Goal: Transaction & Acquisition: Purchase product/service

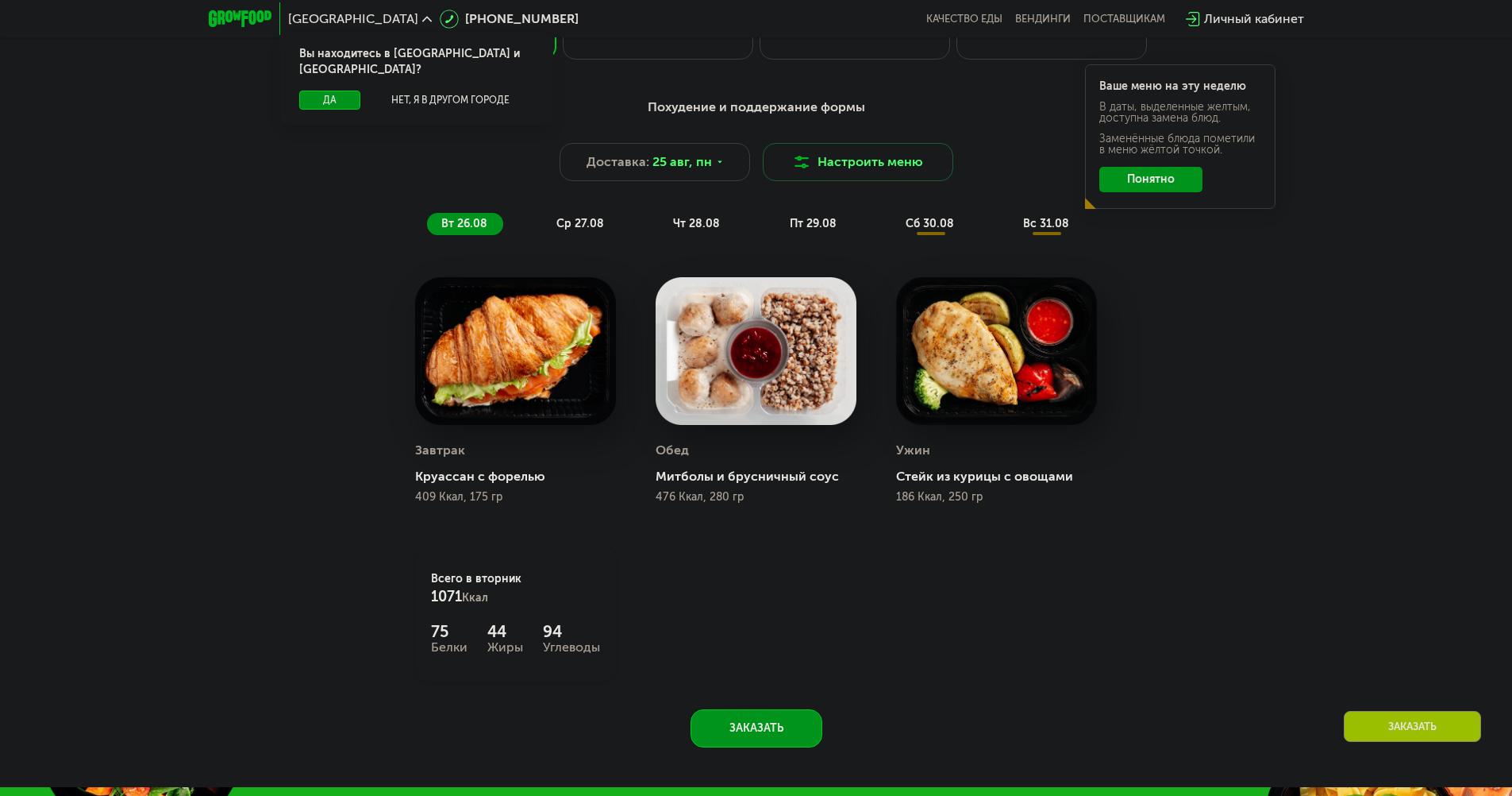
scroll to position [953, 0]
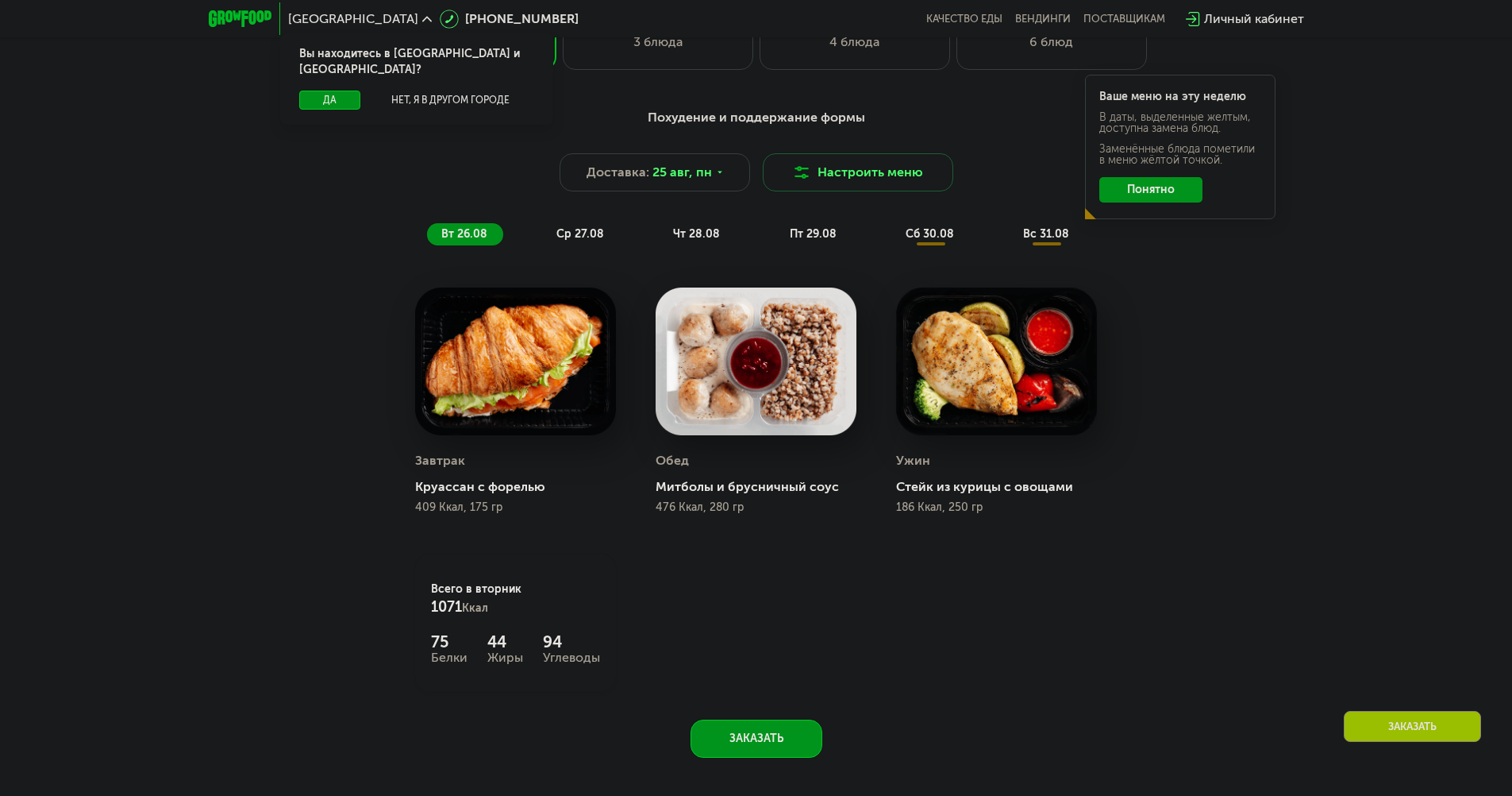
click at [578, 240] on span "ср 27.08" at bounding box center [580, 234] width 47 height 13
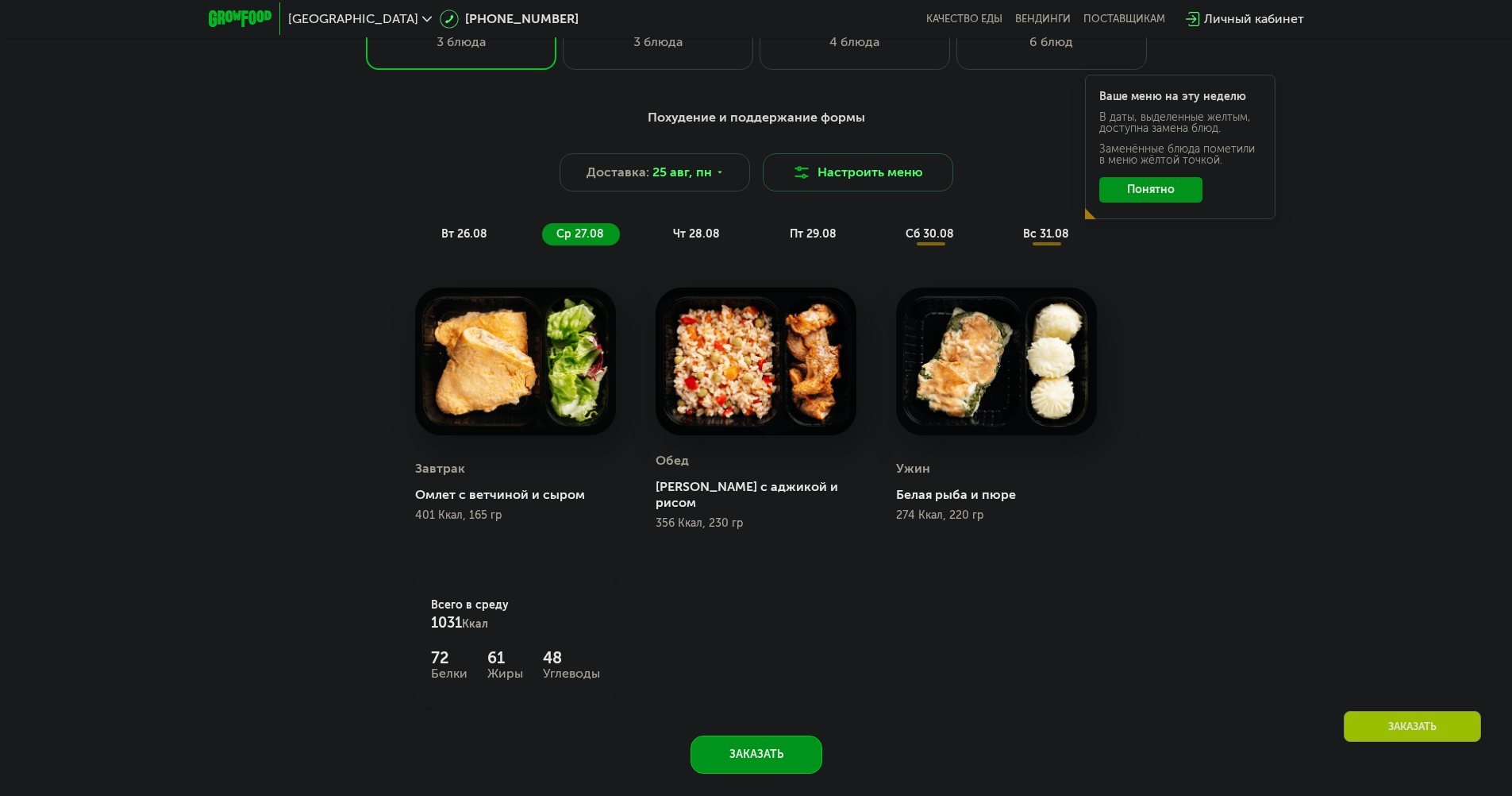
click at [692, 227] on div "Похудение и поддержание формы Доставка: [DATE] Настроить меню вт 26.08 ср 27.08…" at bounding box center [756, 176] width 939 height 137
click at [696, 235] on span "чт 28.08" at bounding box center [696, 234] width 47 height 13
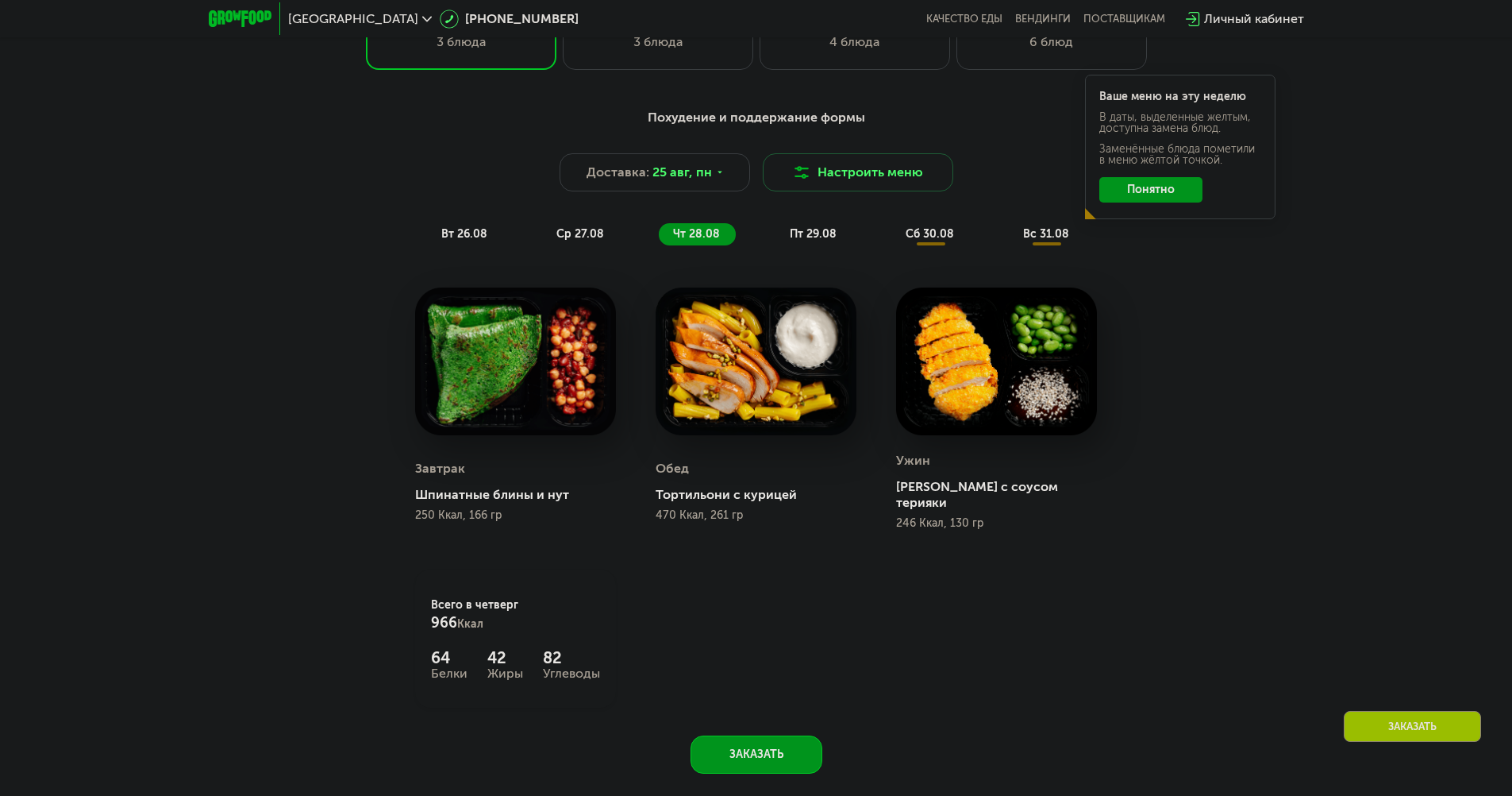
click at [588, 237] on span "ср 27.08" at bounding box center [580, 234] width 47 height 13
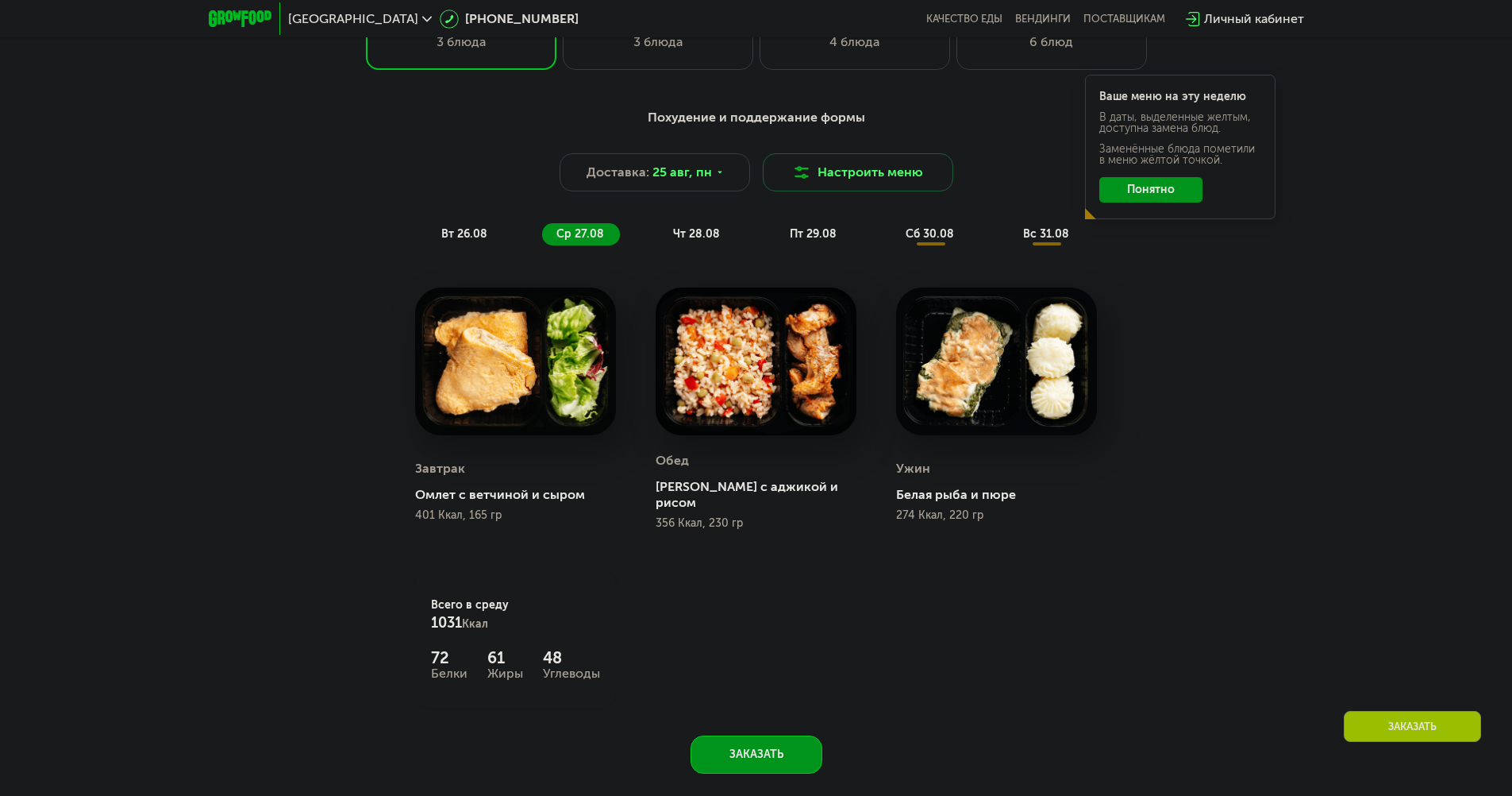
click at [891, 246] on div "пт 29.08" at bounding box center [930, 234] width 78 height 23
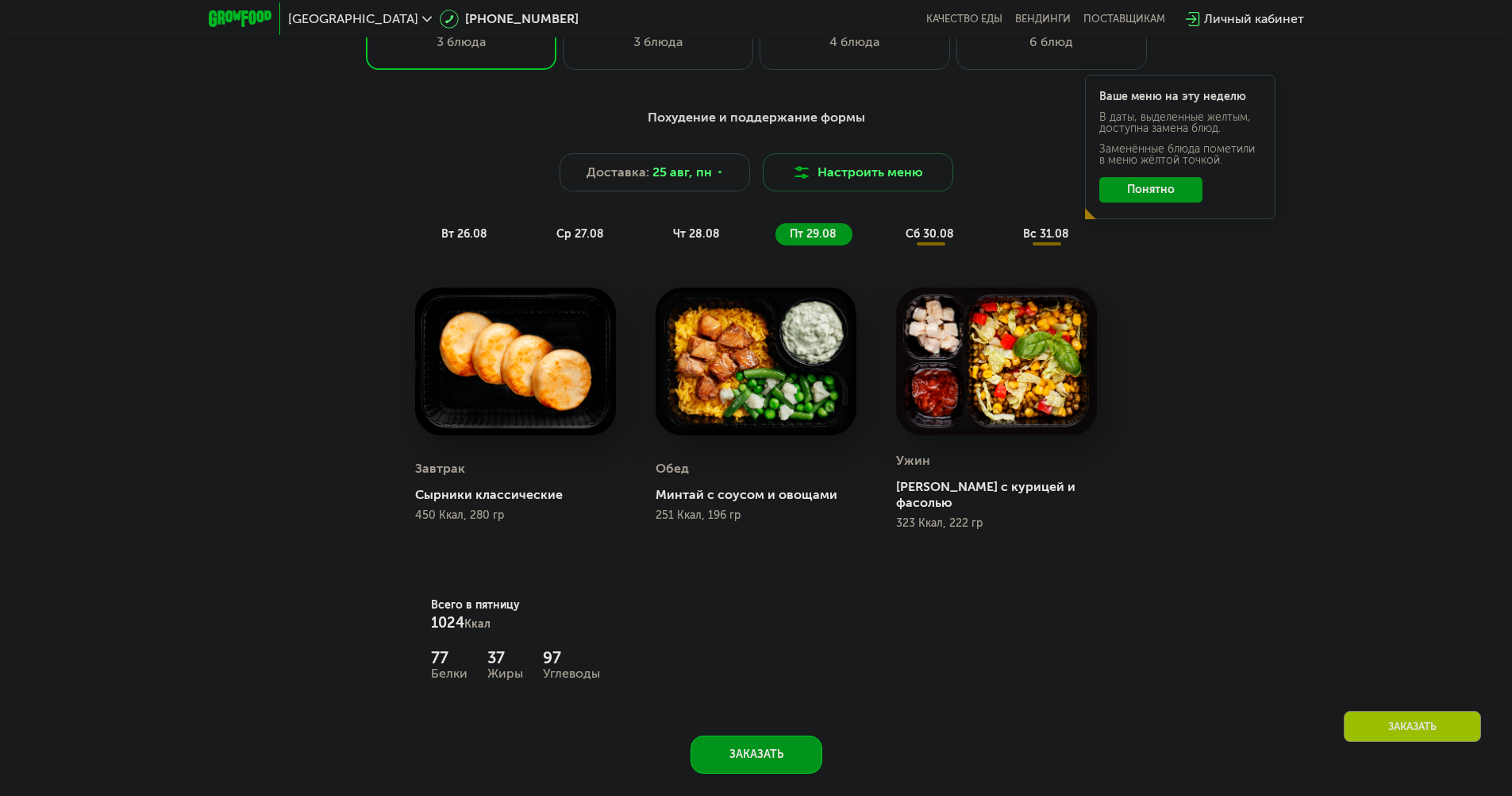
click at [919, 240] on span "сб 30.08" at bounding box center [929, 234] width 48 height 13
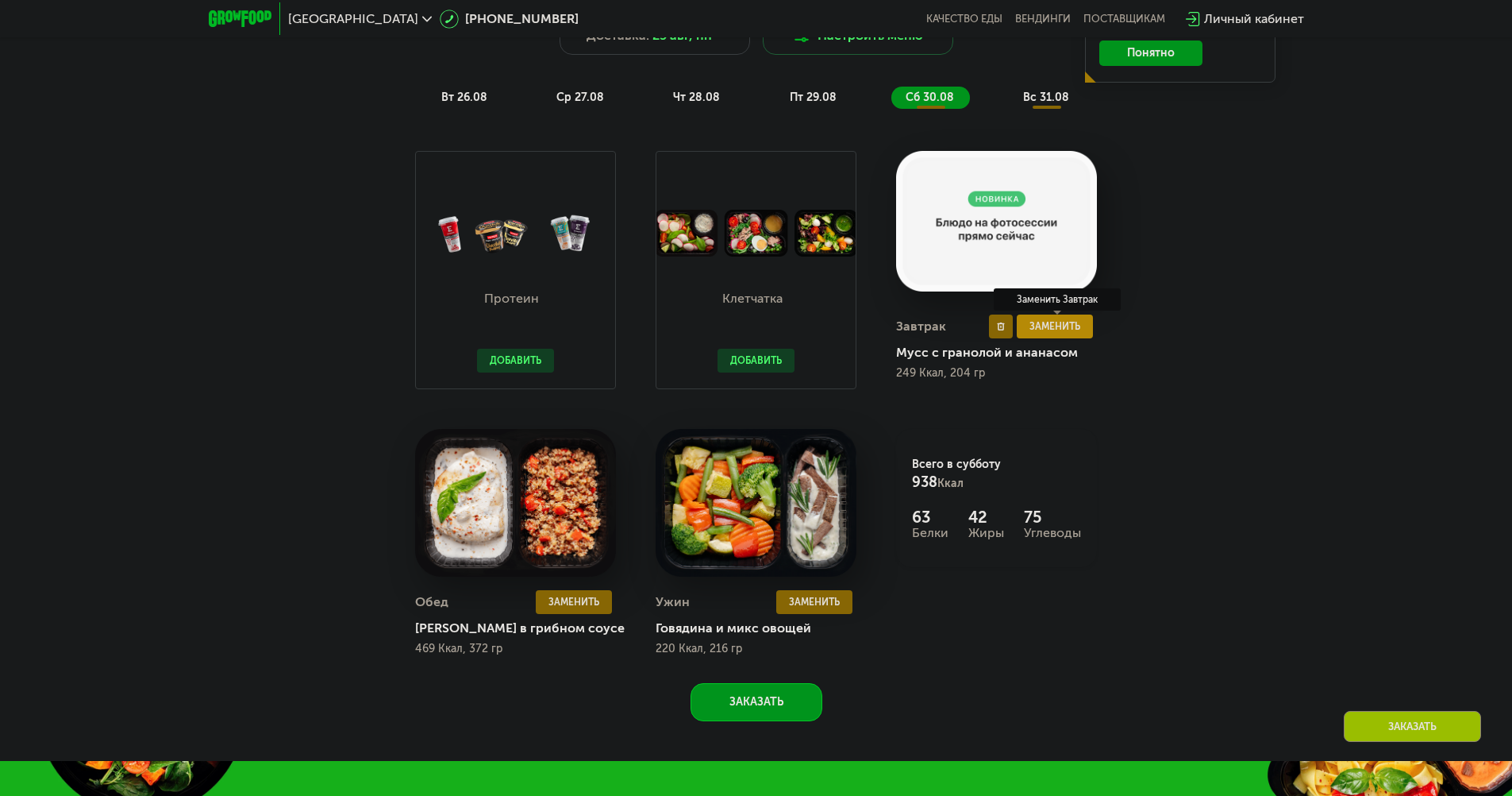
scroll to position [1032, 0]
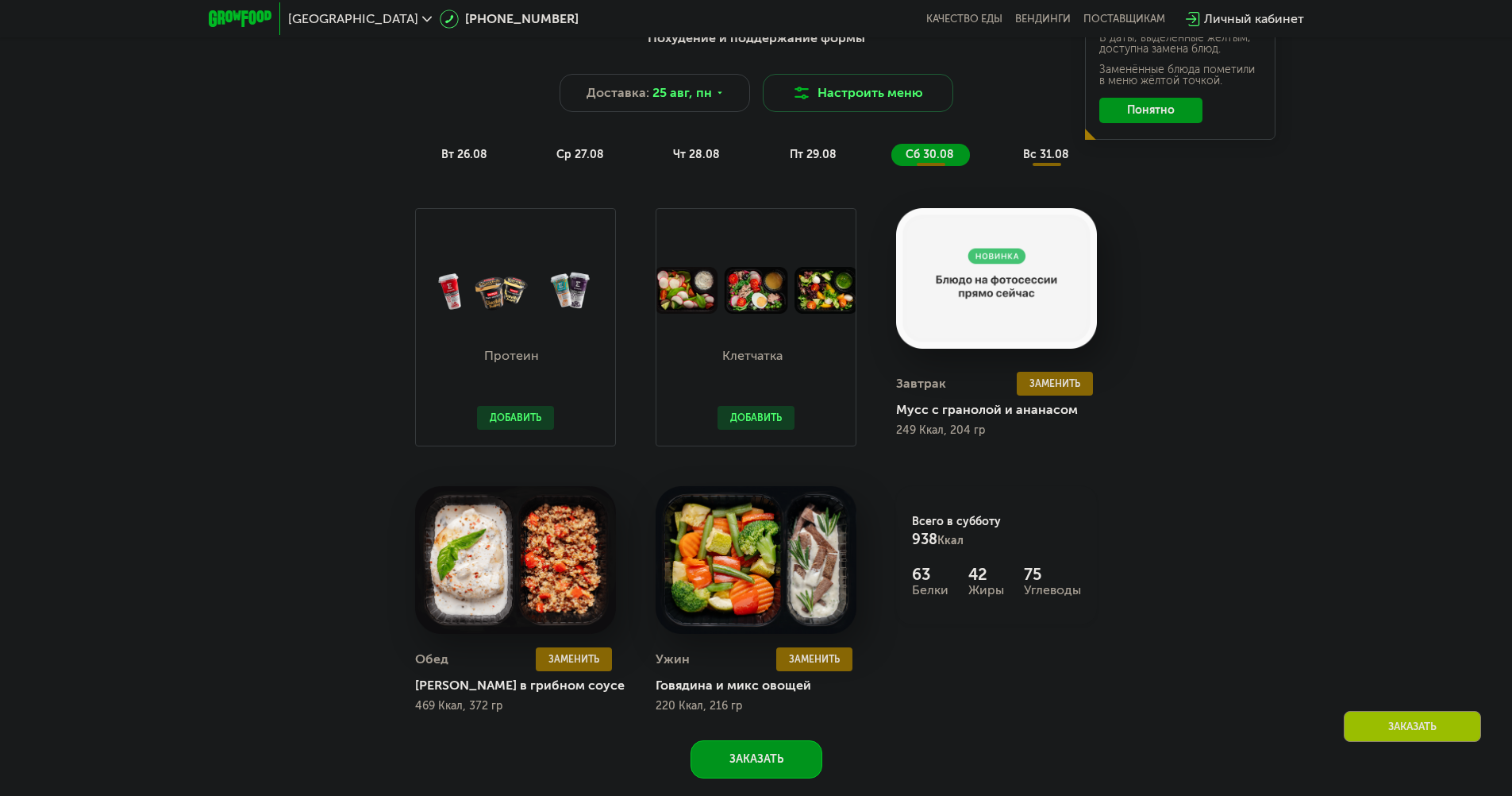
click at [1028, 161] on span "вс 31.08" at bounding box center [1046, 154] width 46 height 13
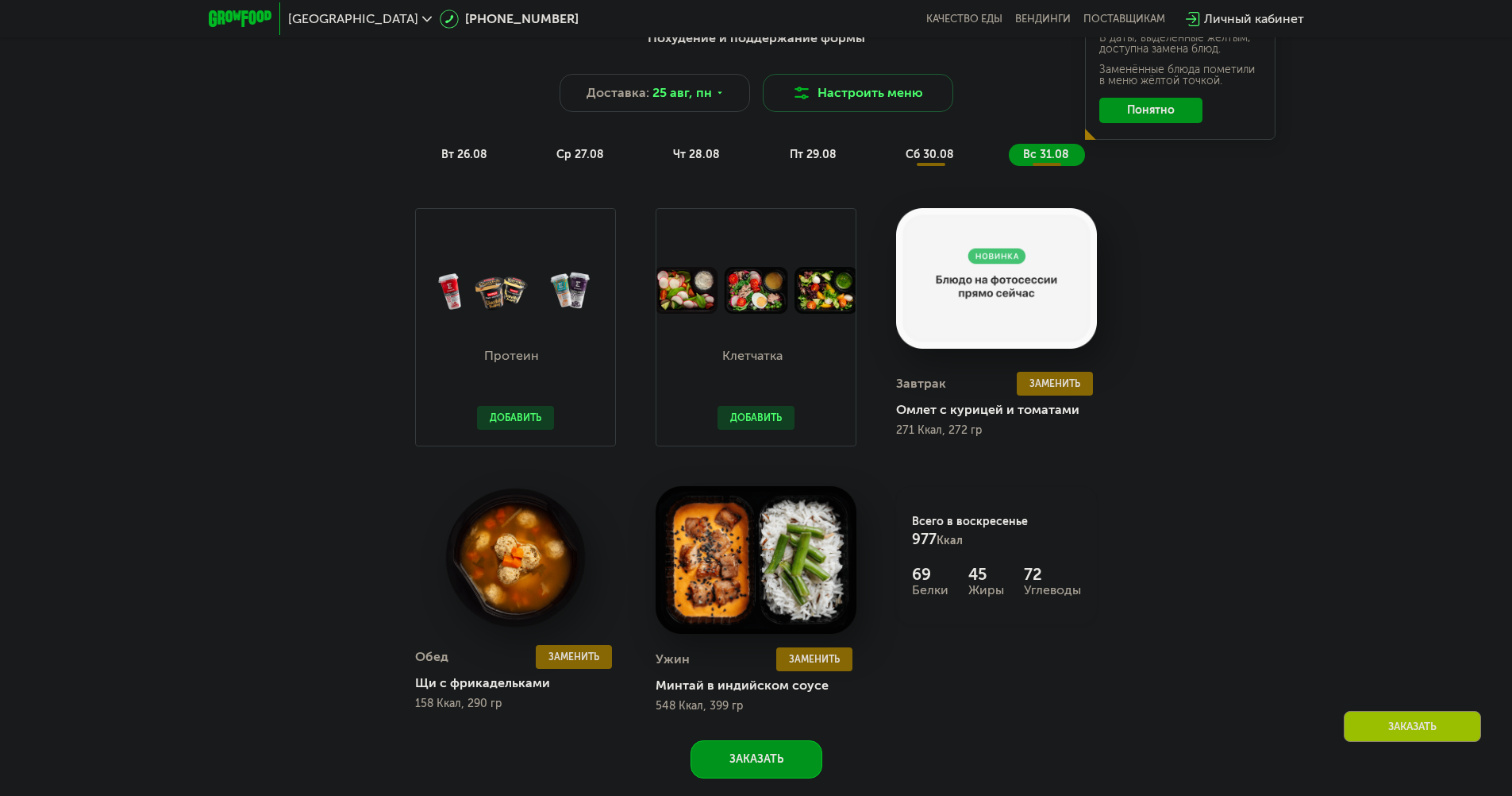
click at [564, 161] on span "ср 27.08" at bounding box center [580, 154] width 47 height 13
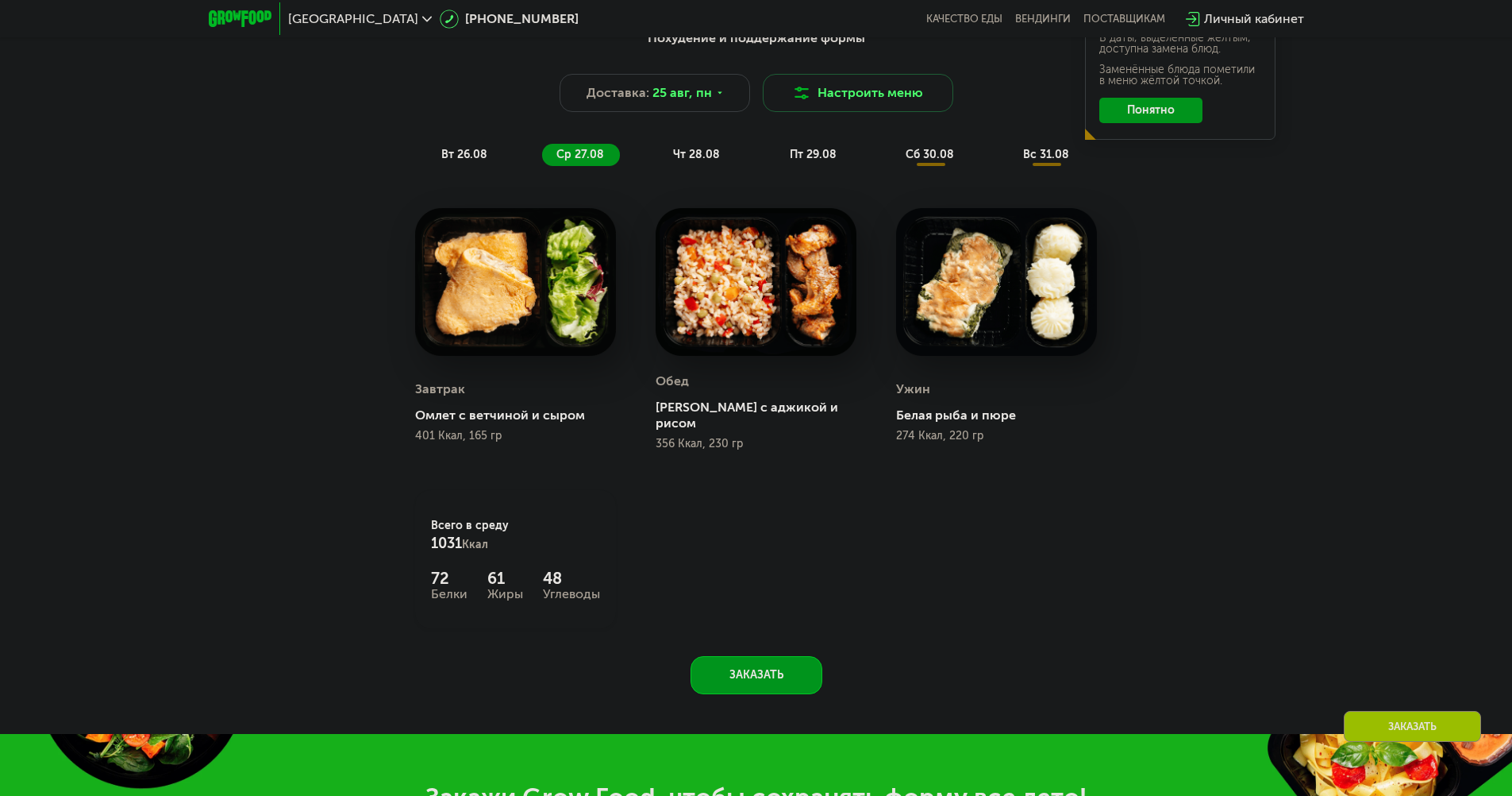
click at [1048, 154] on span "вс 31.08" at bounding box center [1046, 154] width 46 height 13
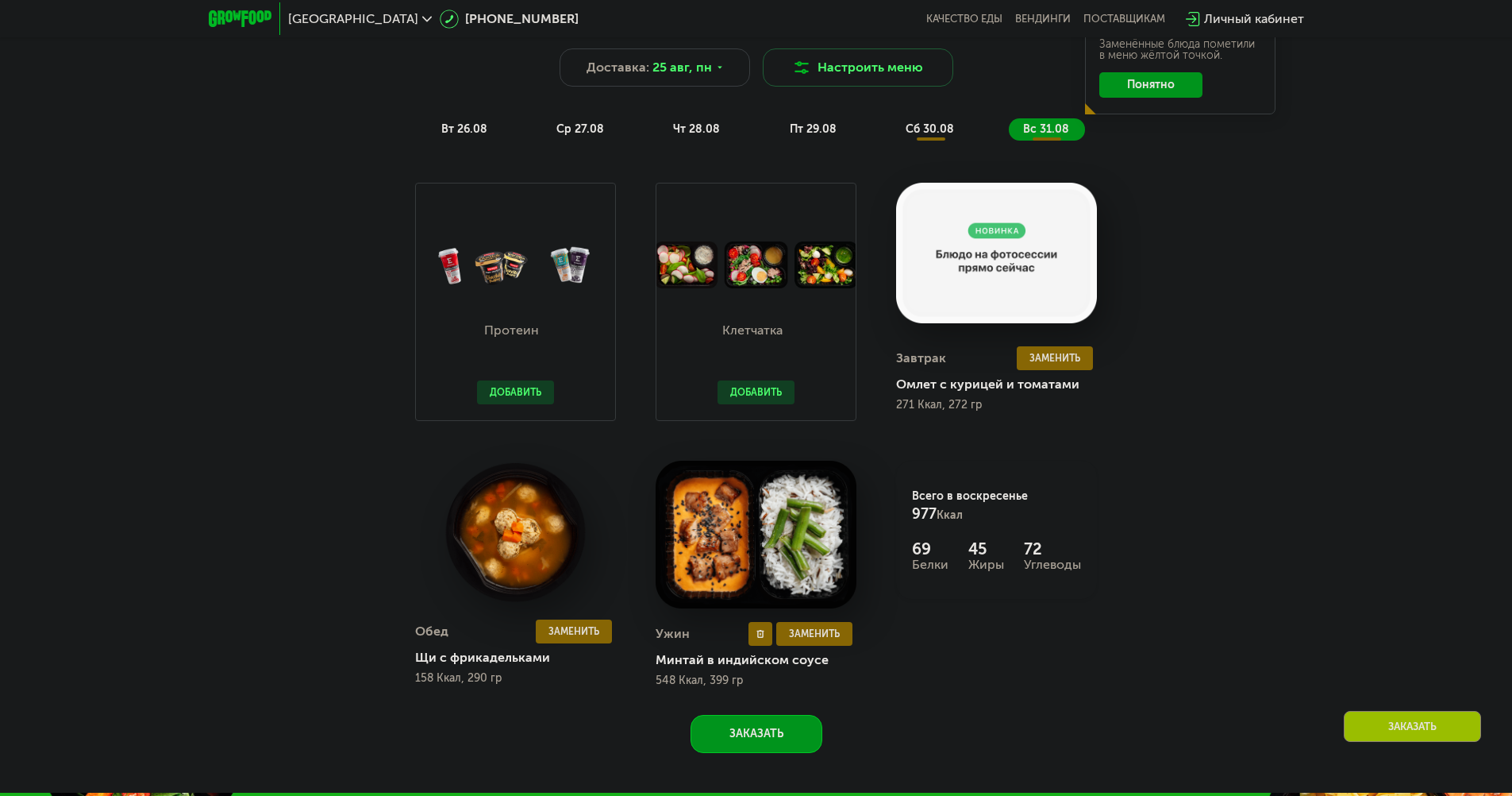
scroll to position [874, 0]
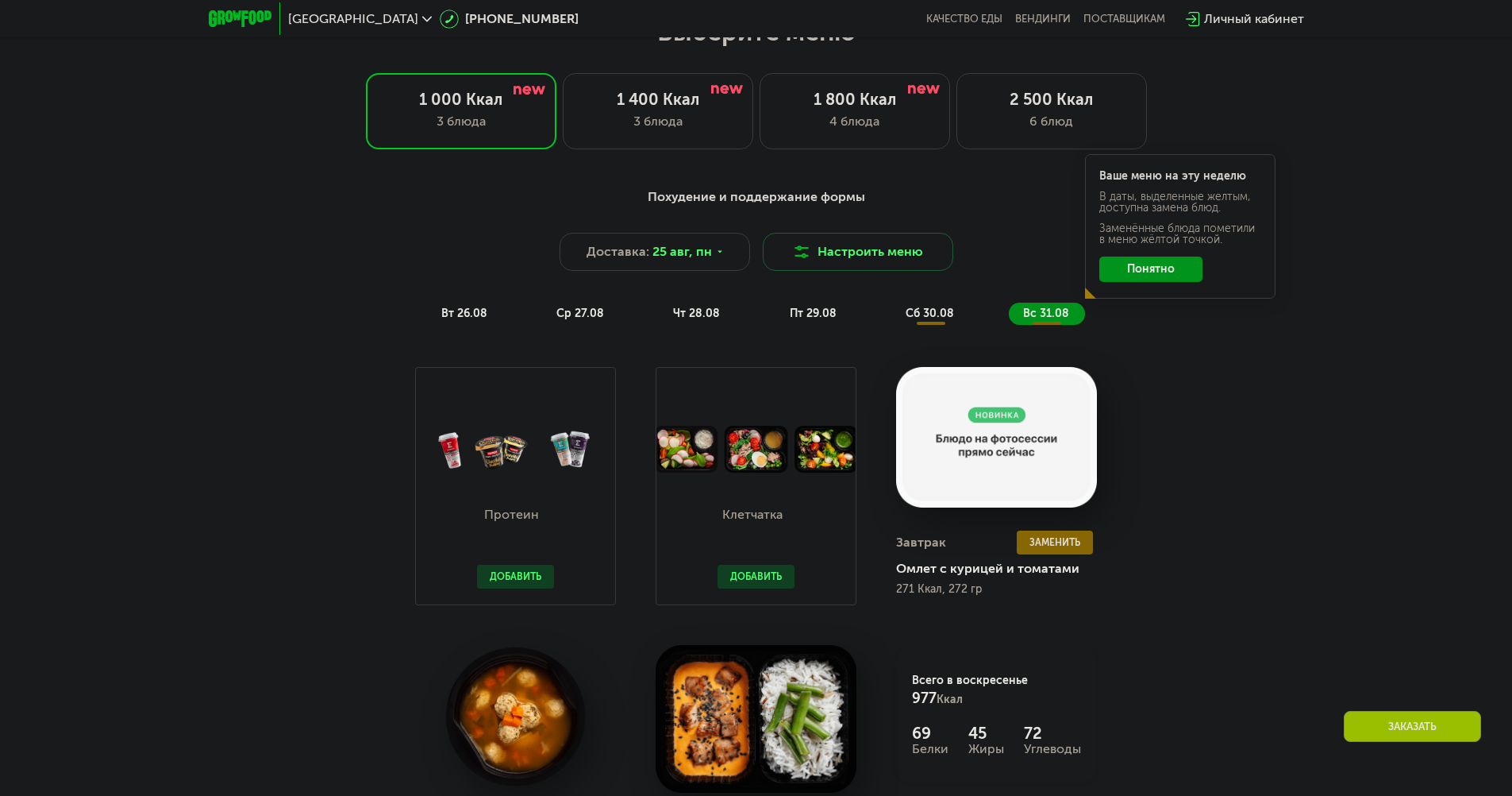
click at [458, 320] on span "вт 26.08" at bounding box center [464, 313] width 46 height 13
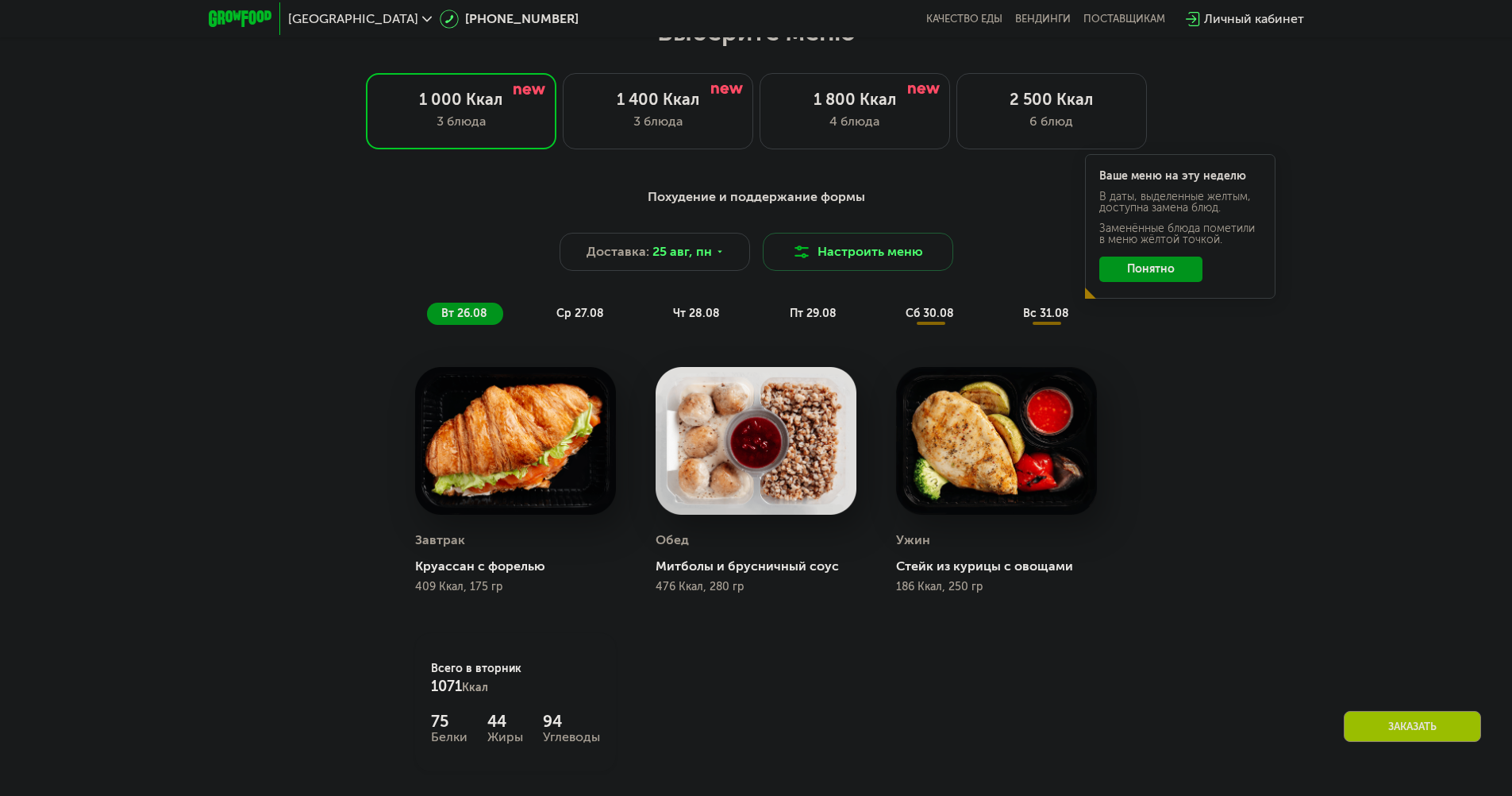
click at [659, 308] on div "ср 27.08" at bounding box center [696, 314] width 77 height 23
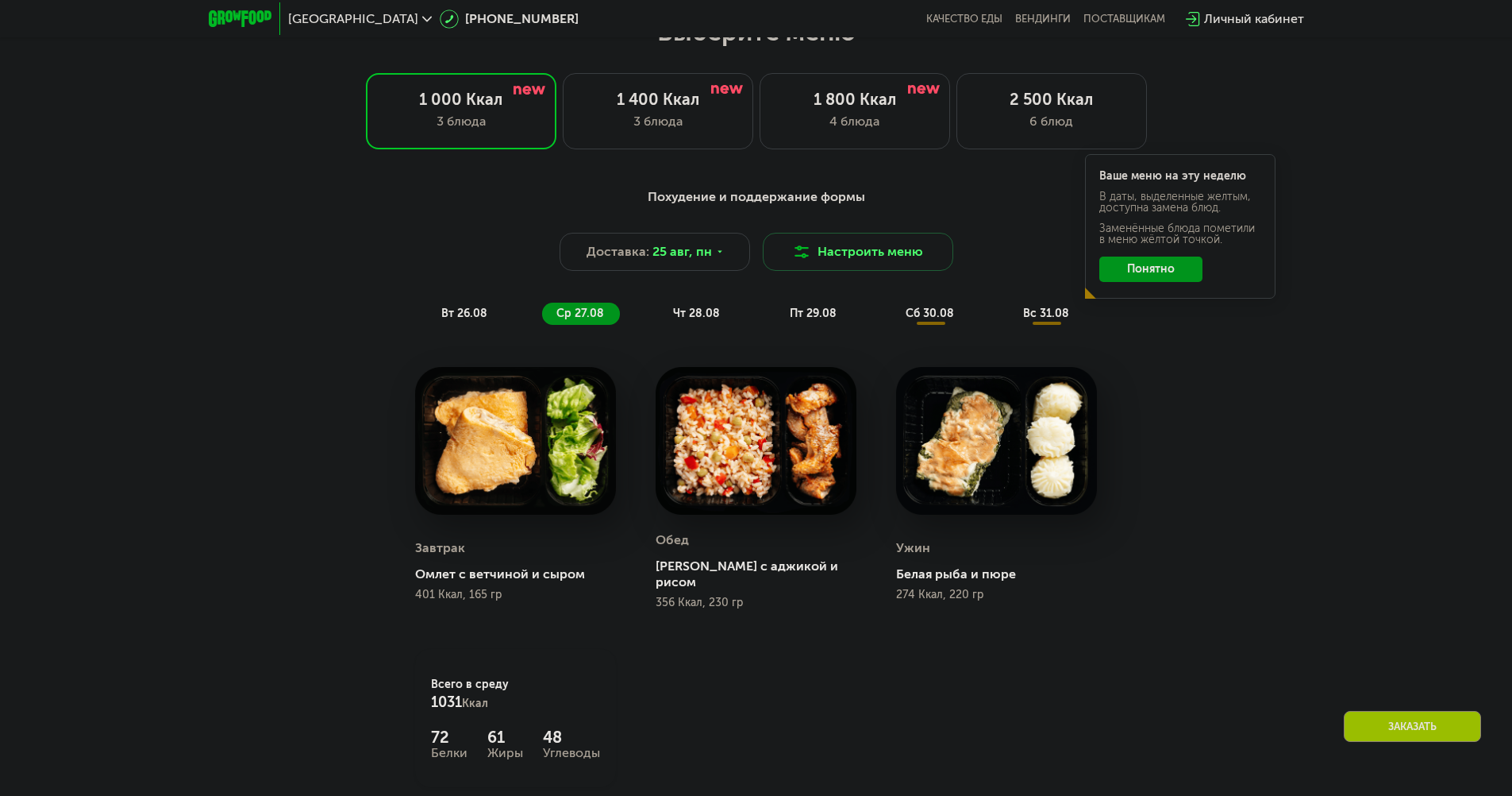
click at [694, 313] on span "чт 28.08" at bounding box center [696, 313] width 47 height 13
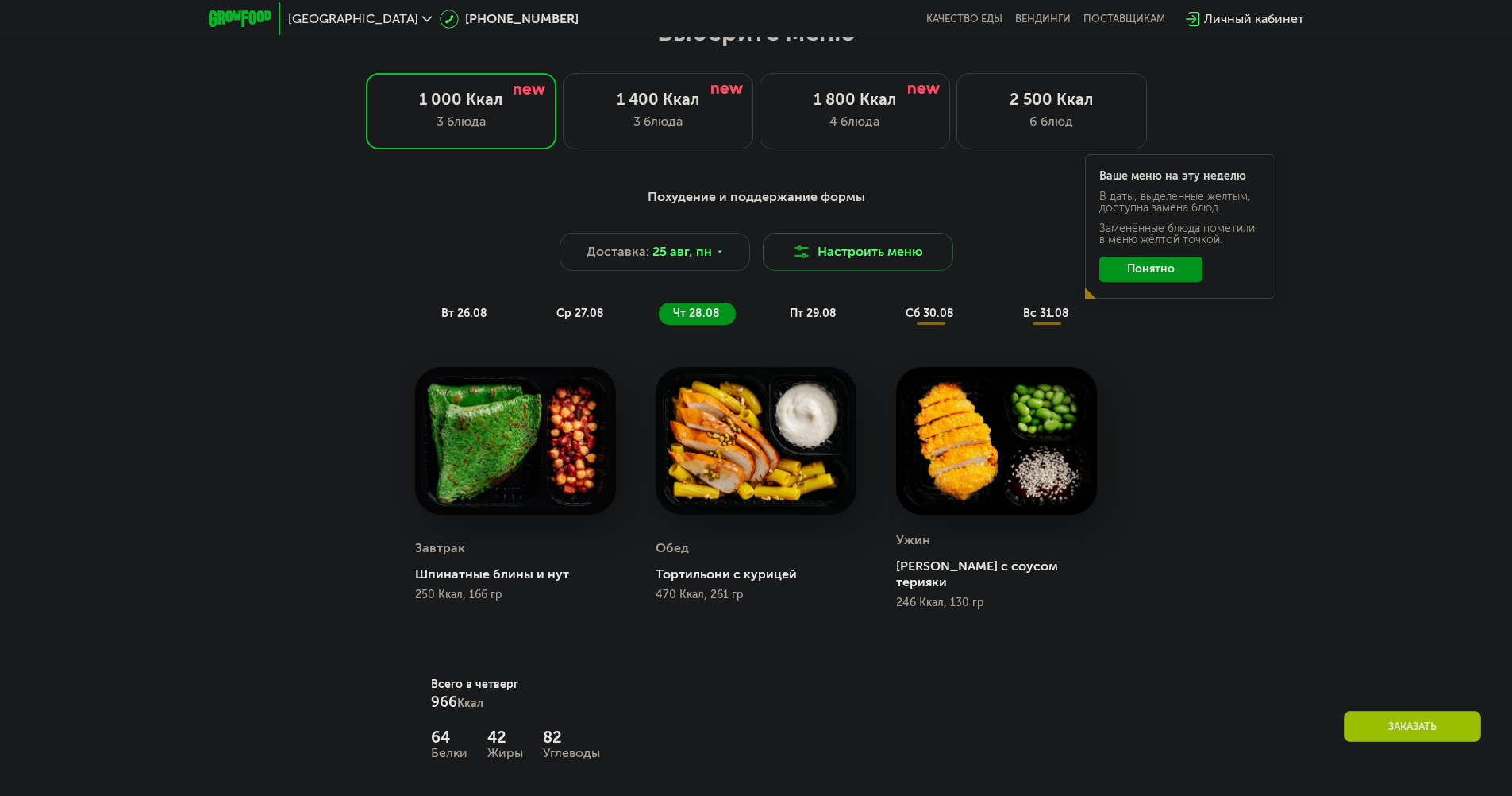
click at [796, 316] on span "пт 29.08" at bounding box center [814, 313] width 47 height 13
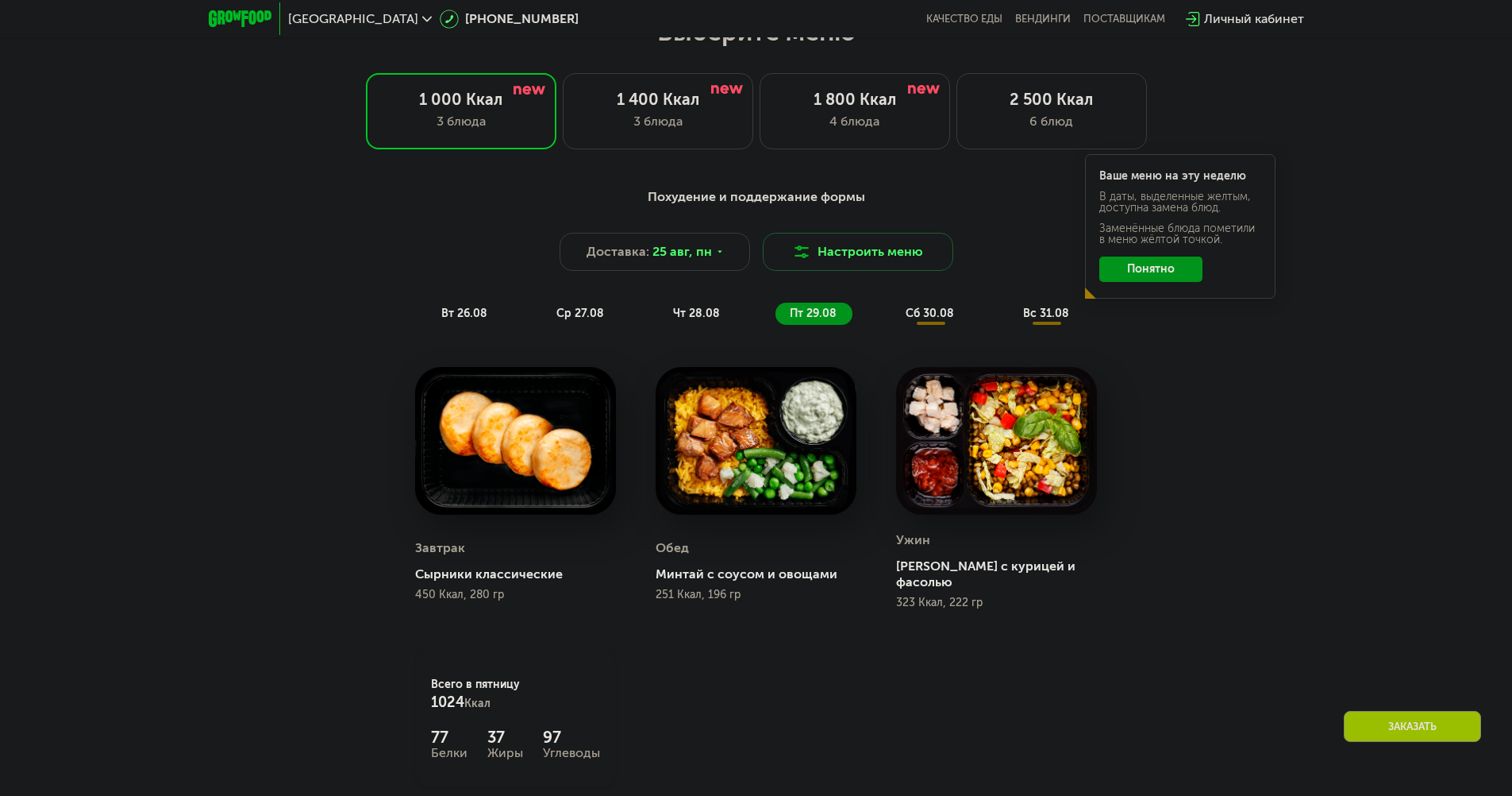
click at [885, 306] on div "Похудение и поддержание формы Доставка: [DATE] Настроить меню вт 26.08 ср 27.08…" at bounding box center [756, 255] width 939 height 137
click at [1028, 126] on div "6 блюд" at bounding box center [1052, 121] width 157 height 19
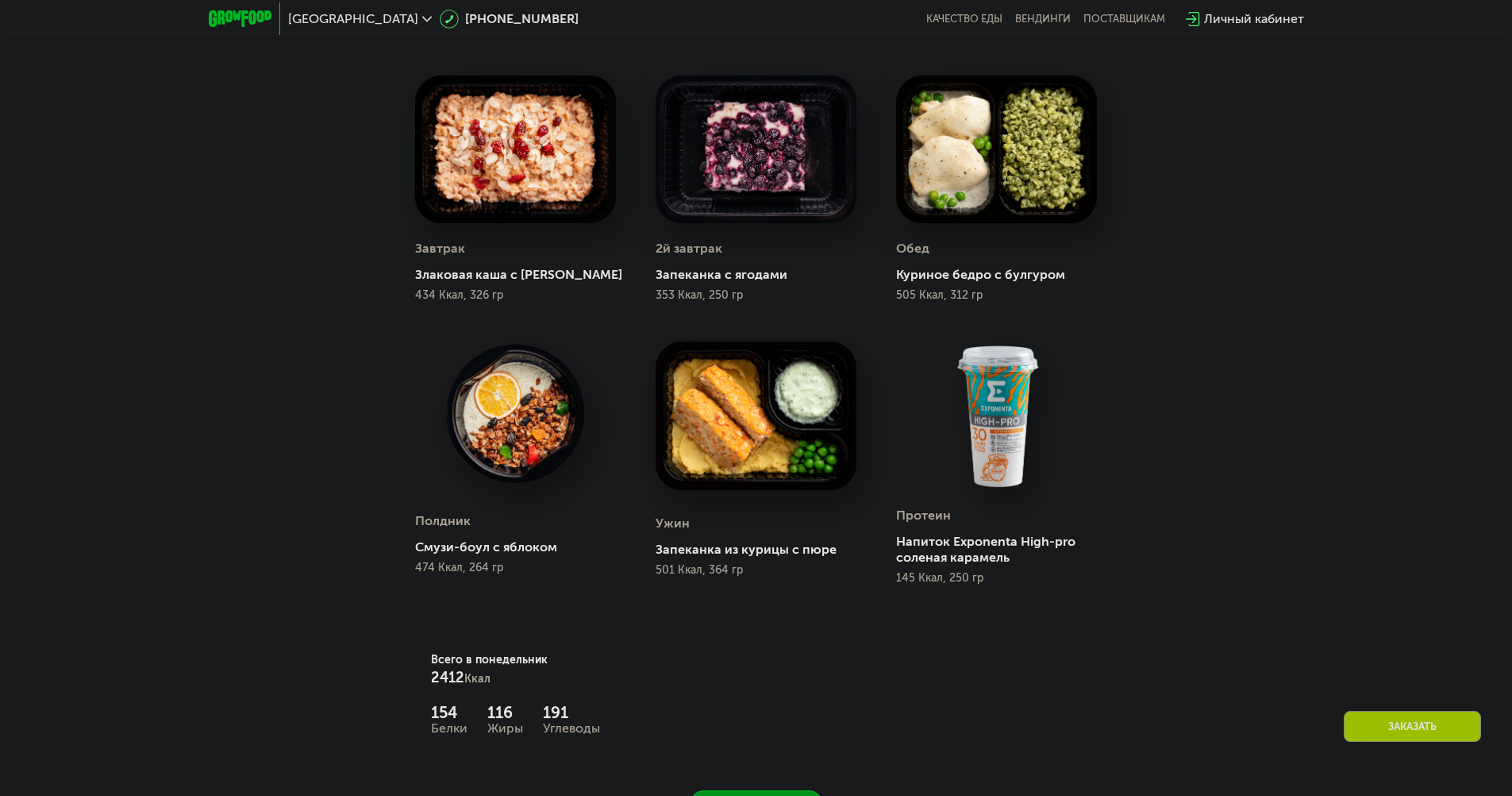
scroll to position [1112, 0]
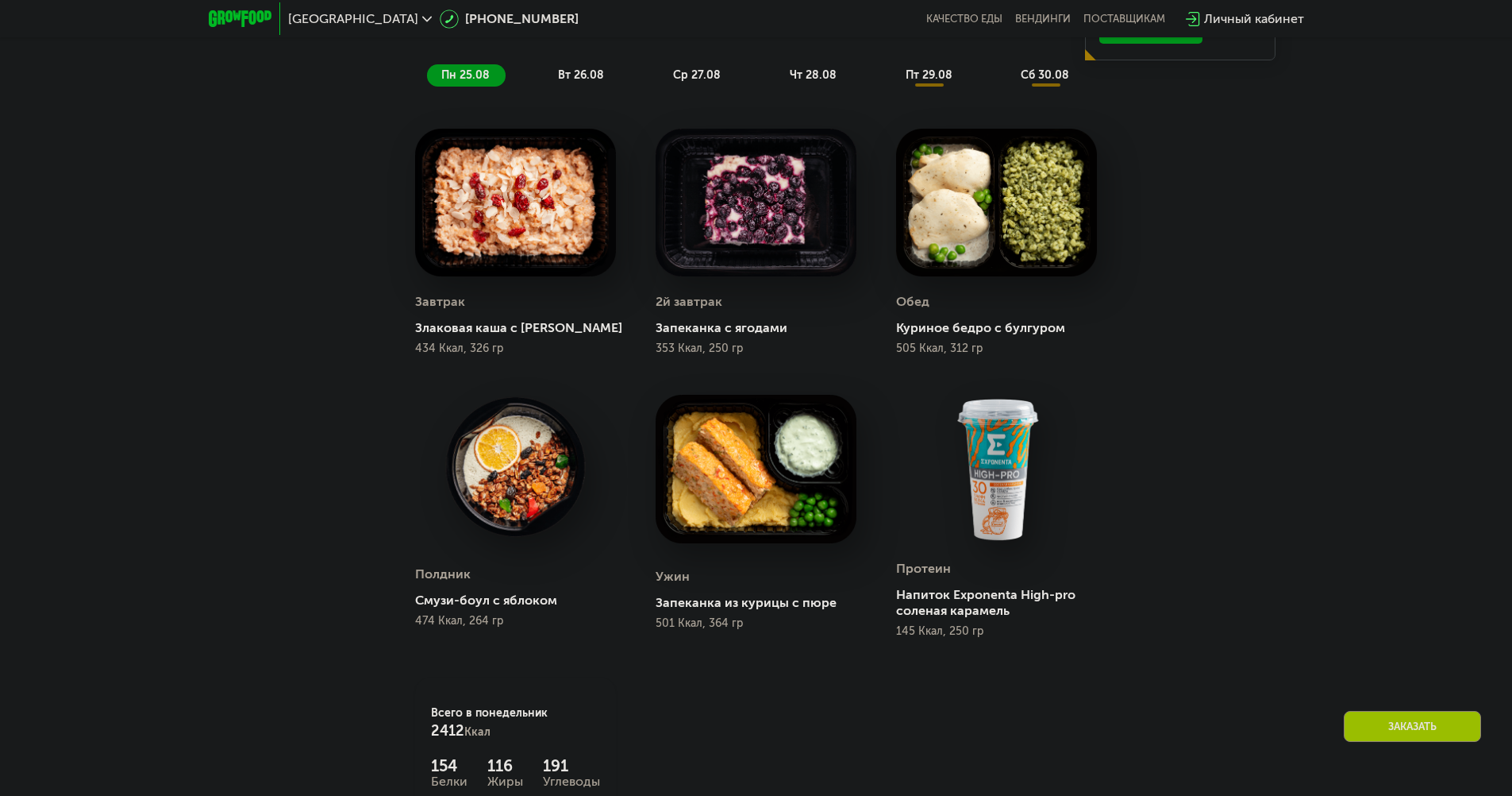
click at [577, 81] on span "вт 26.08" at bounding box center [580, 75] width 46 height 13
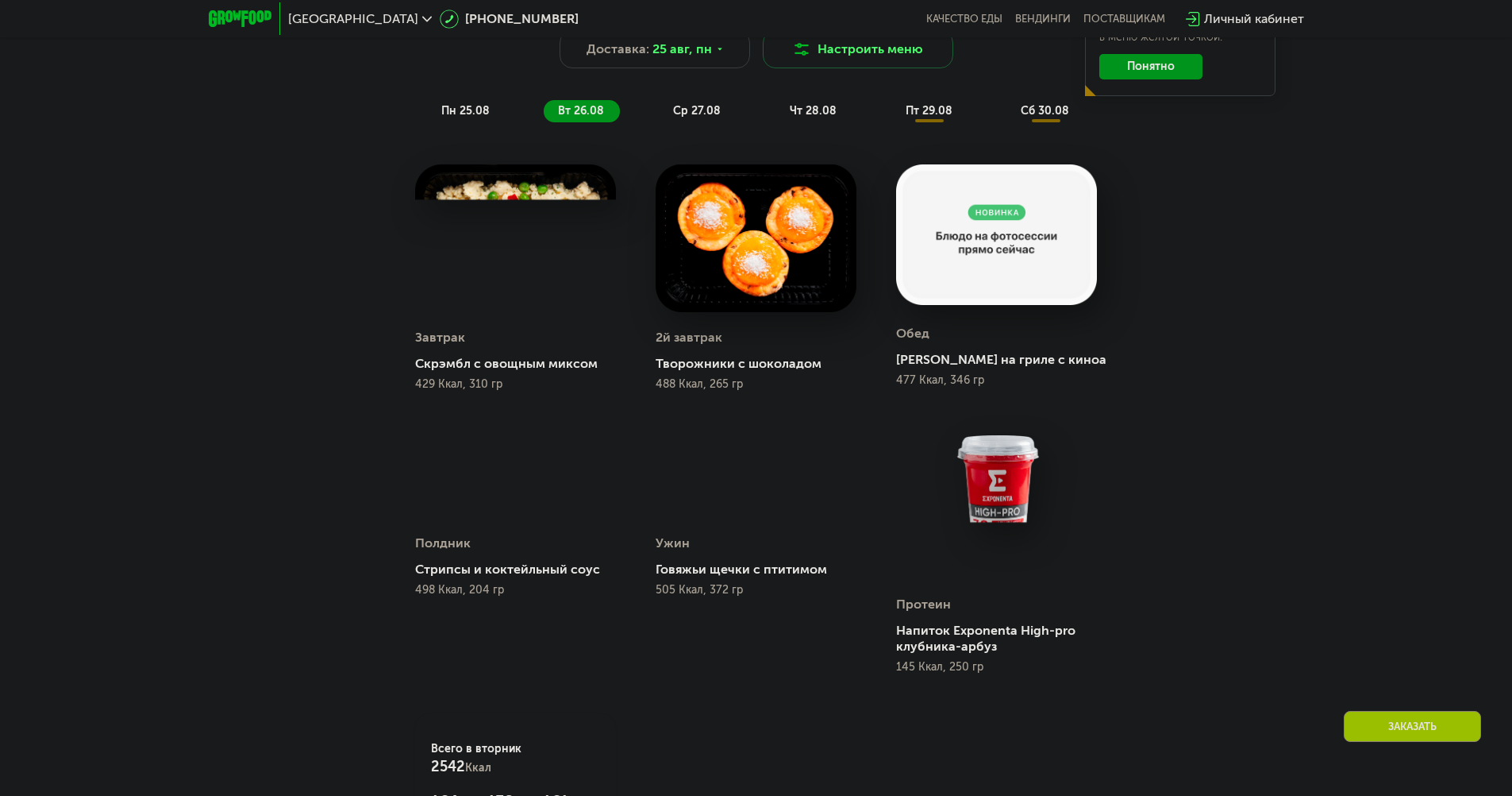
scroll to position [953, 0]
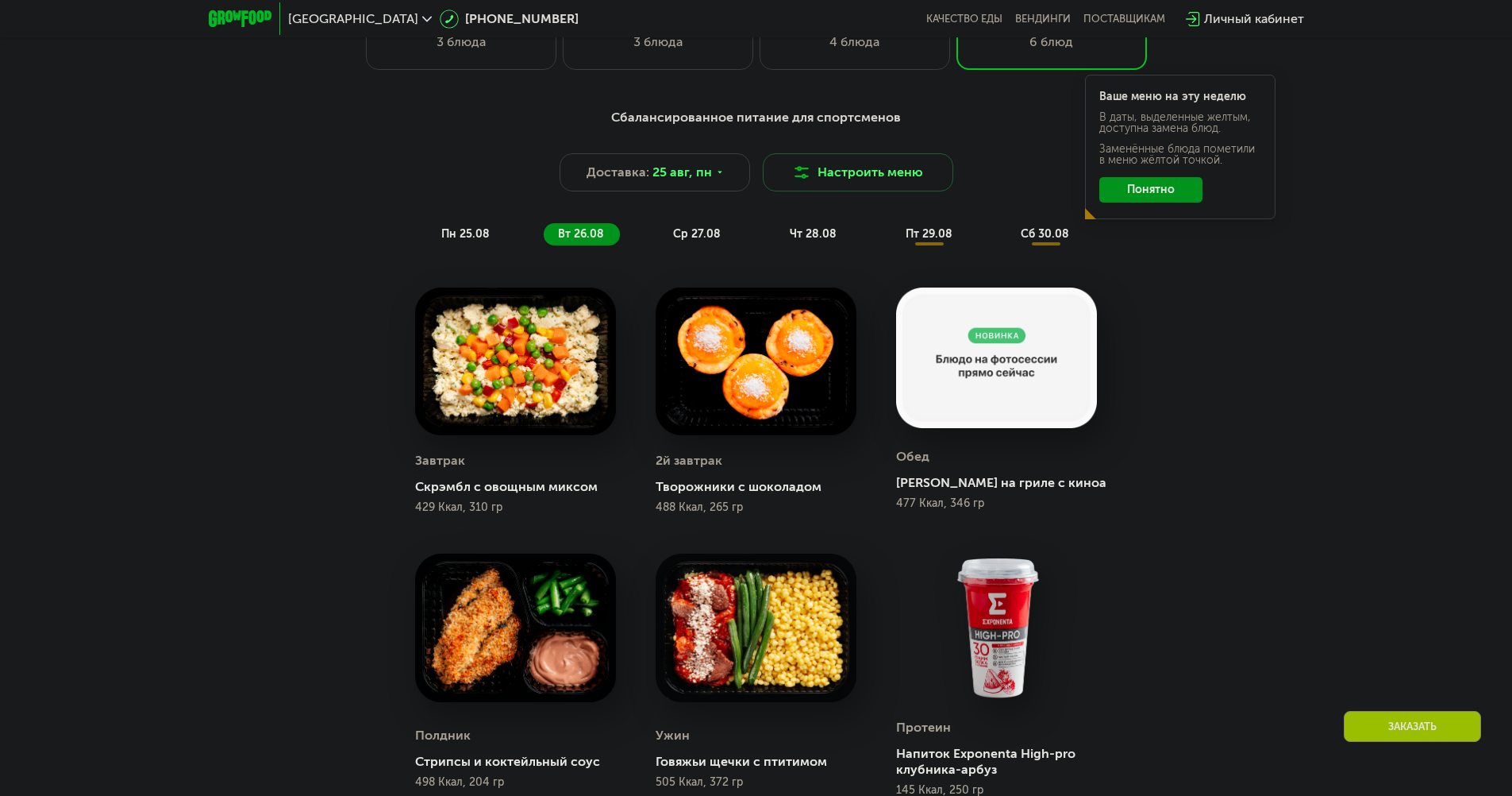
click at [701, 240] on span "ср 27.08" at bounding box center [696, 234] width 47 height 13
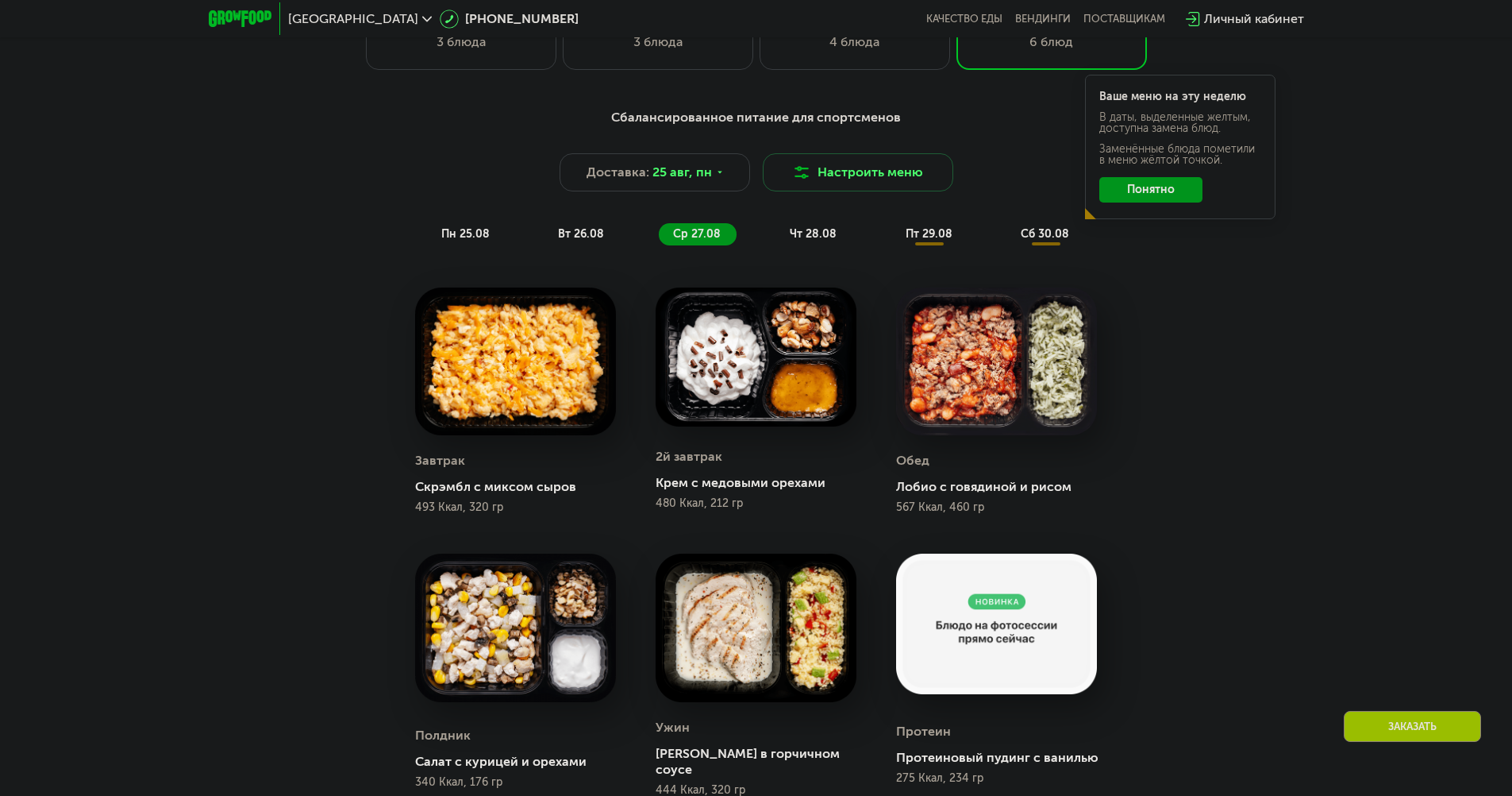
click at [810, 237] on span "чт 28.08" at bounding box center [814, 234] width 47 height 13
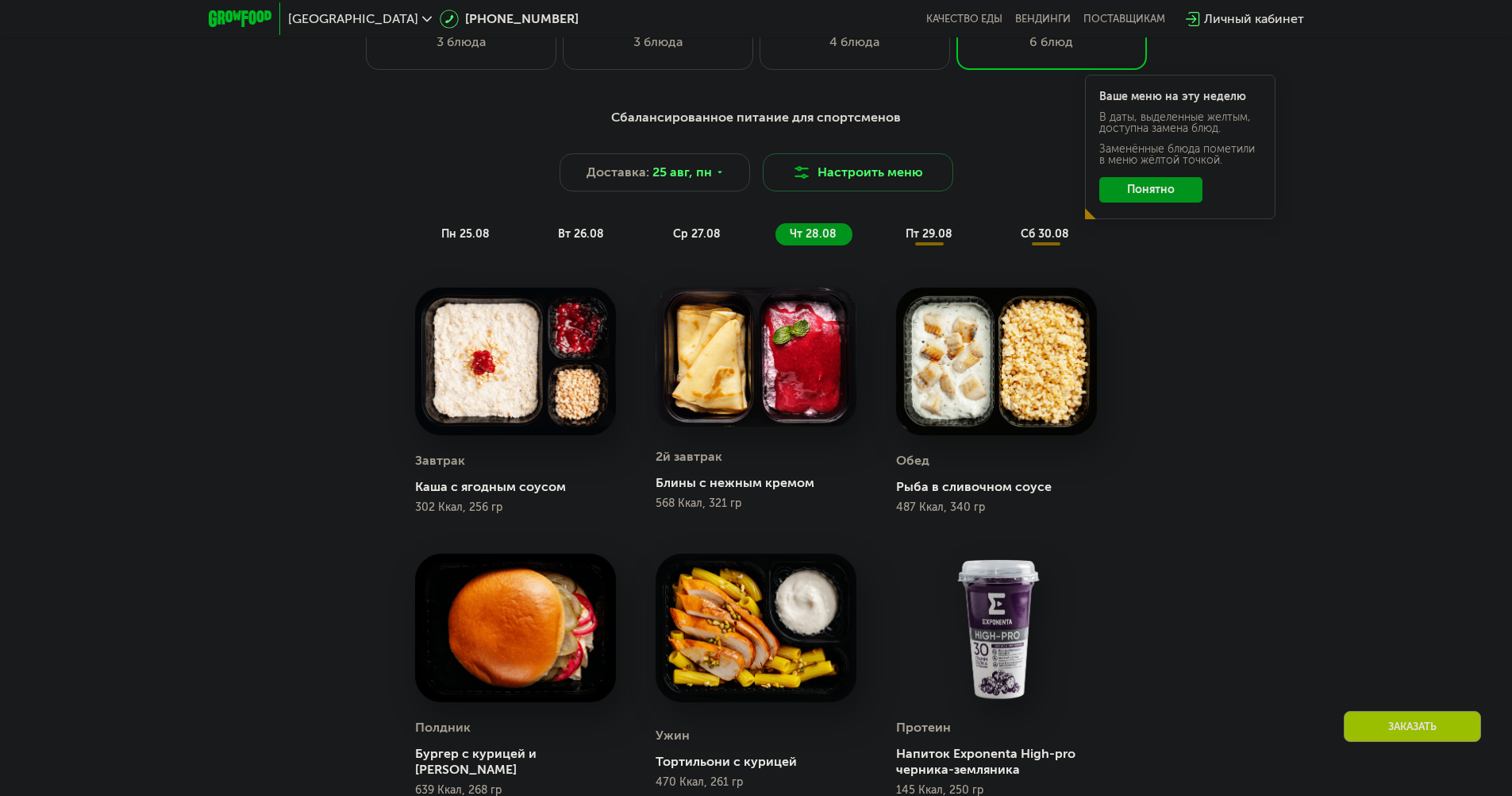
click at [948, 240] on span "пт 29.08" at bounding box center [929, 234] width 47 height 13
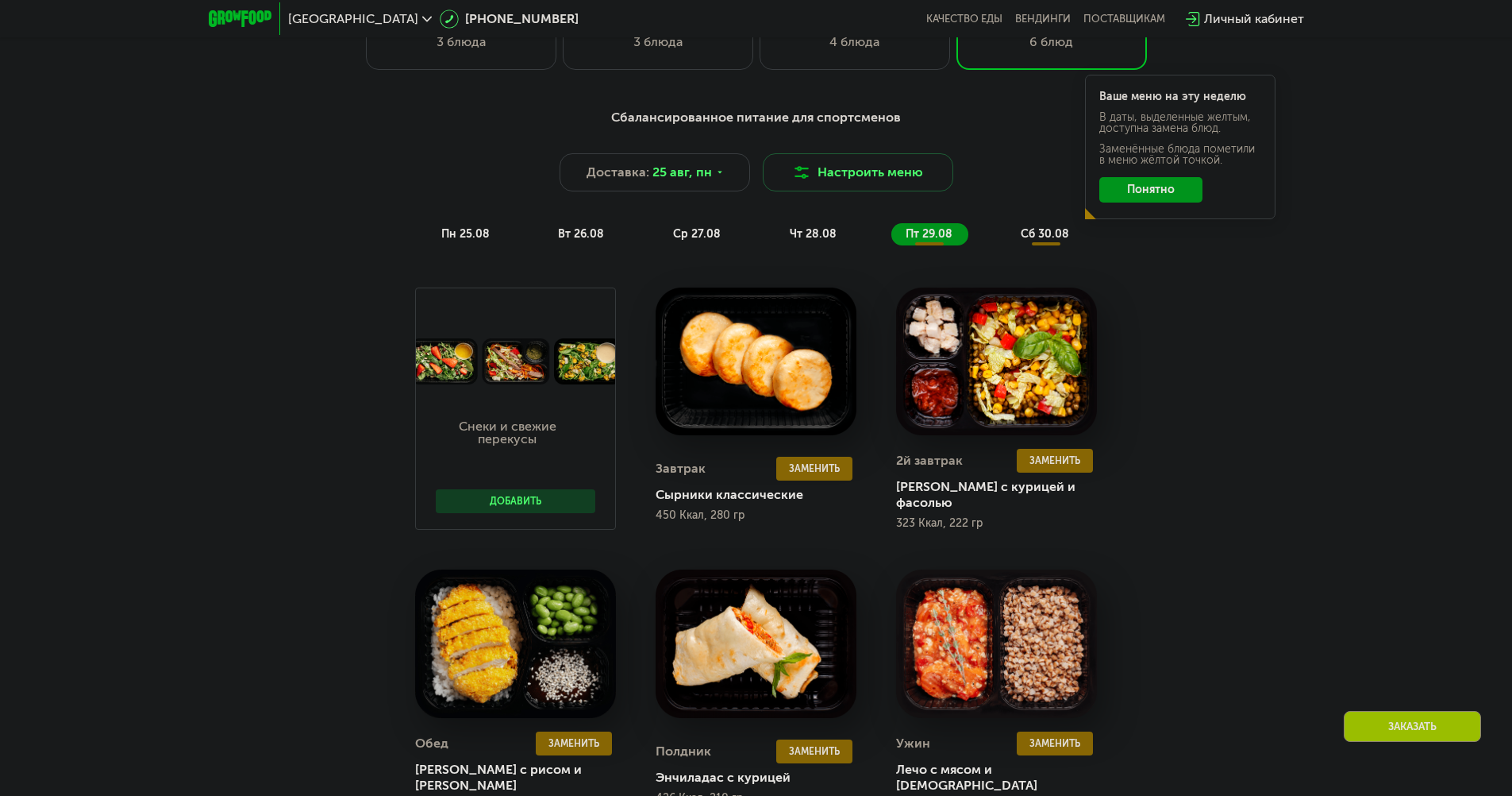
click at [1040, 240] on span "сб 30.08" at bounding box center [1044, 234] width 48 height 13
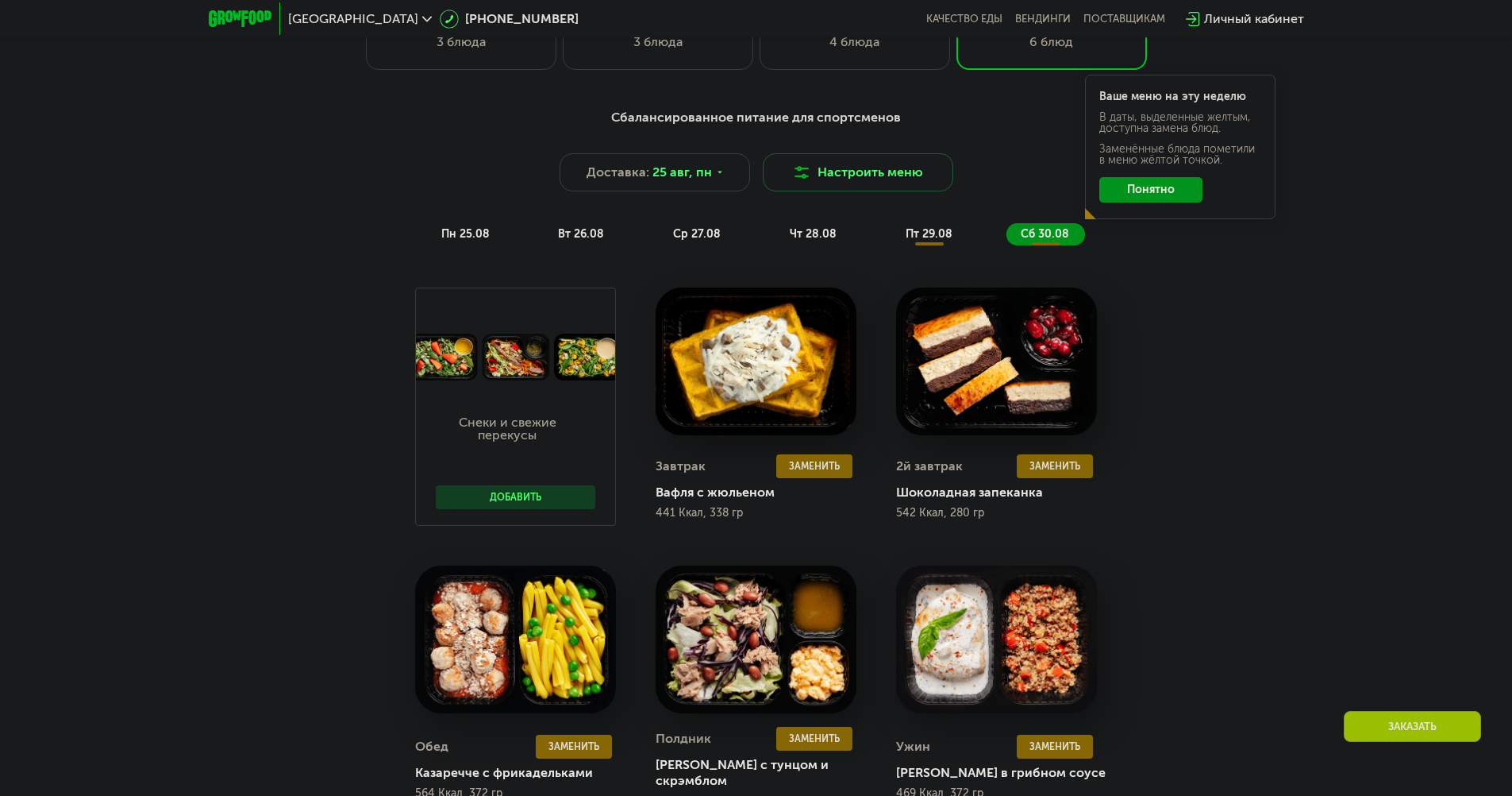
click at [891, 244] on div "чт 28.08" at bounding box center [929, 234] width 77 height 23
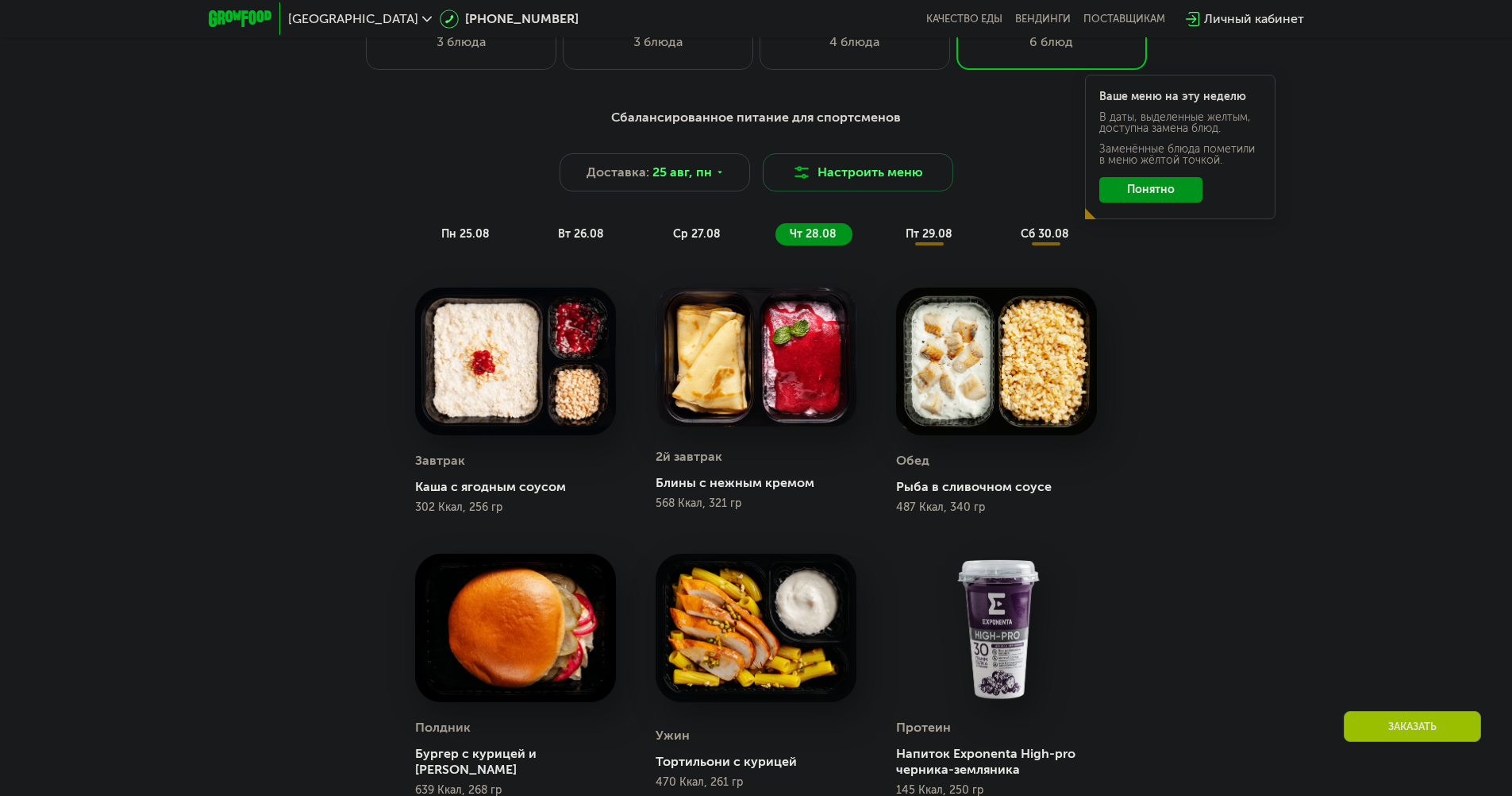
click at [1006, 246] on div "пт 29.08" at bounding box center [1045, 234] width 78 height 23
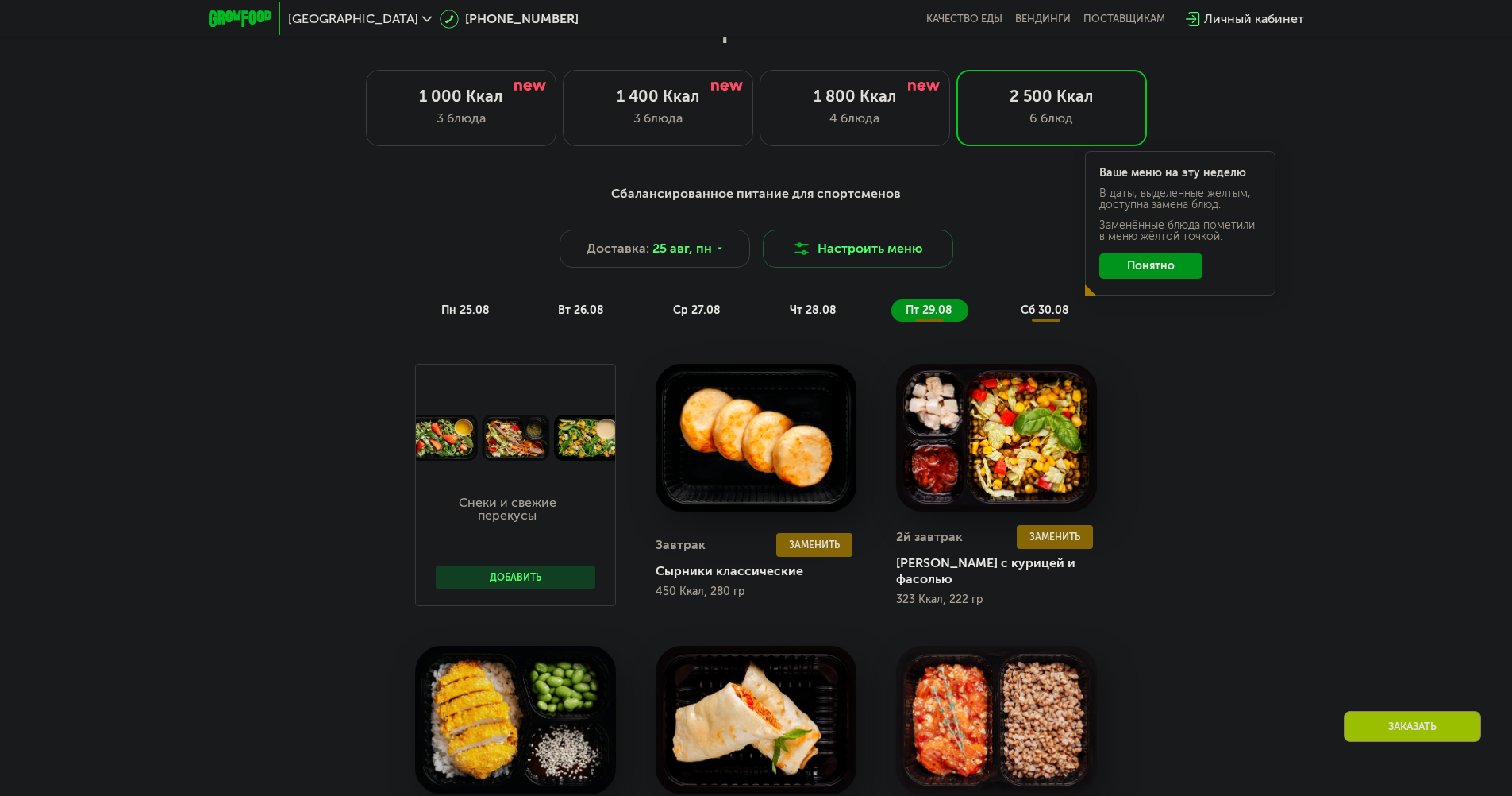
scroll to position [874, 0]
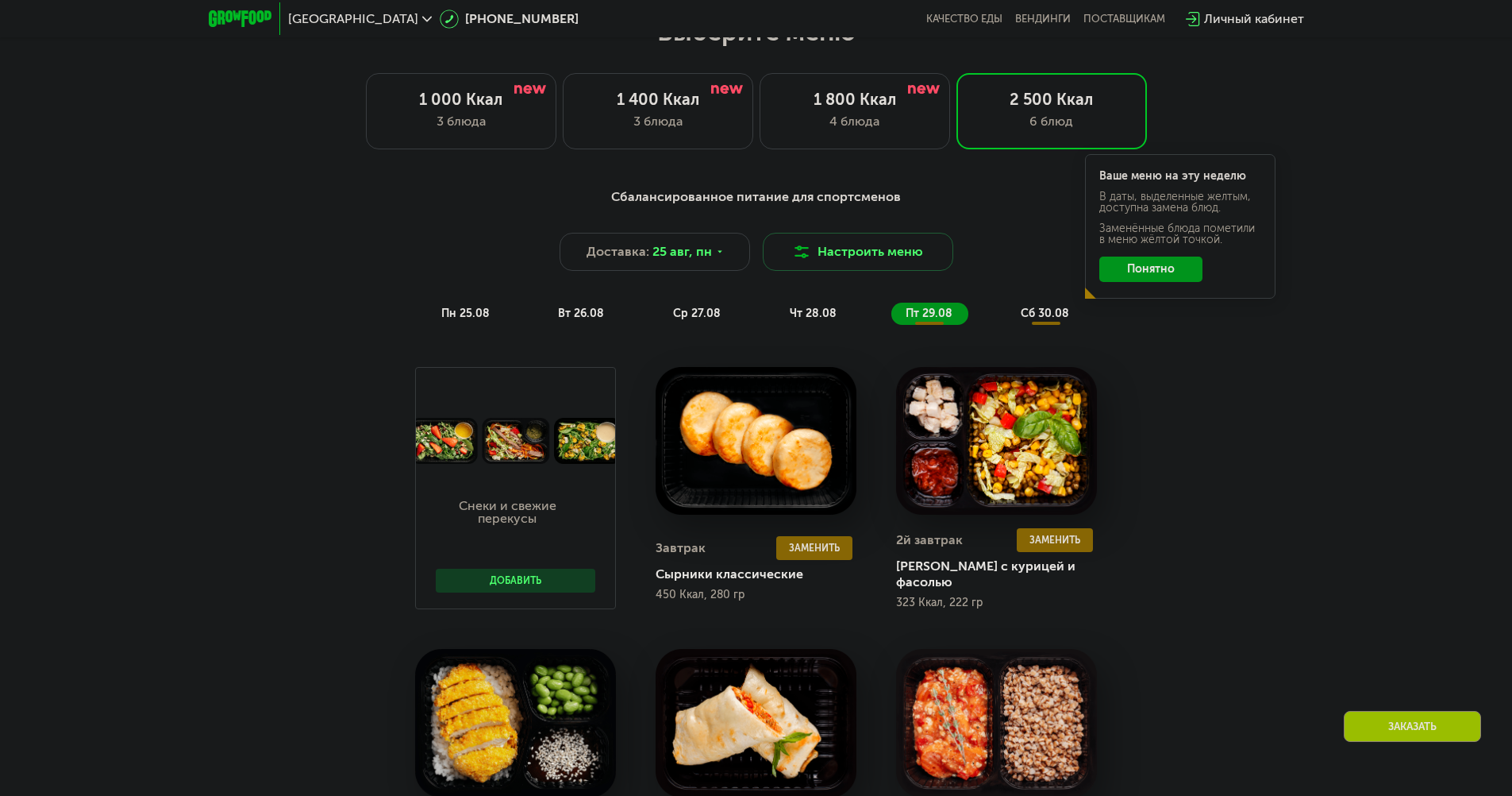
click at [546, 576] on button "Добавить" at bounding box center [515, 580] width 160 height 24
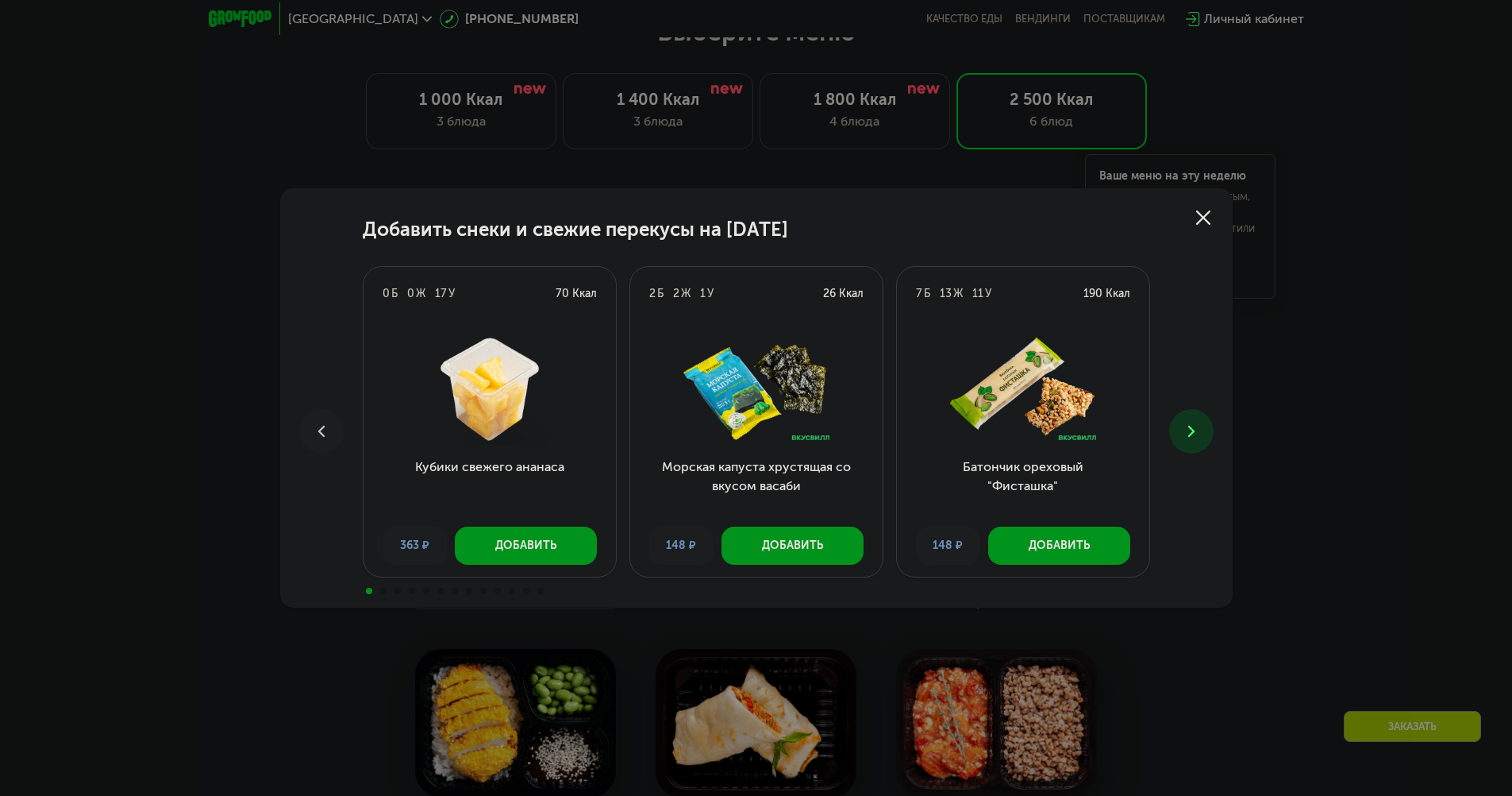
click at [1188, 425] on icon at bounding box center [1192, 431] width 19 height 19
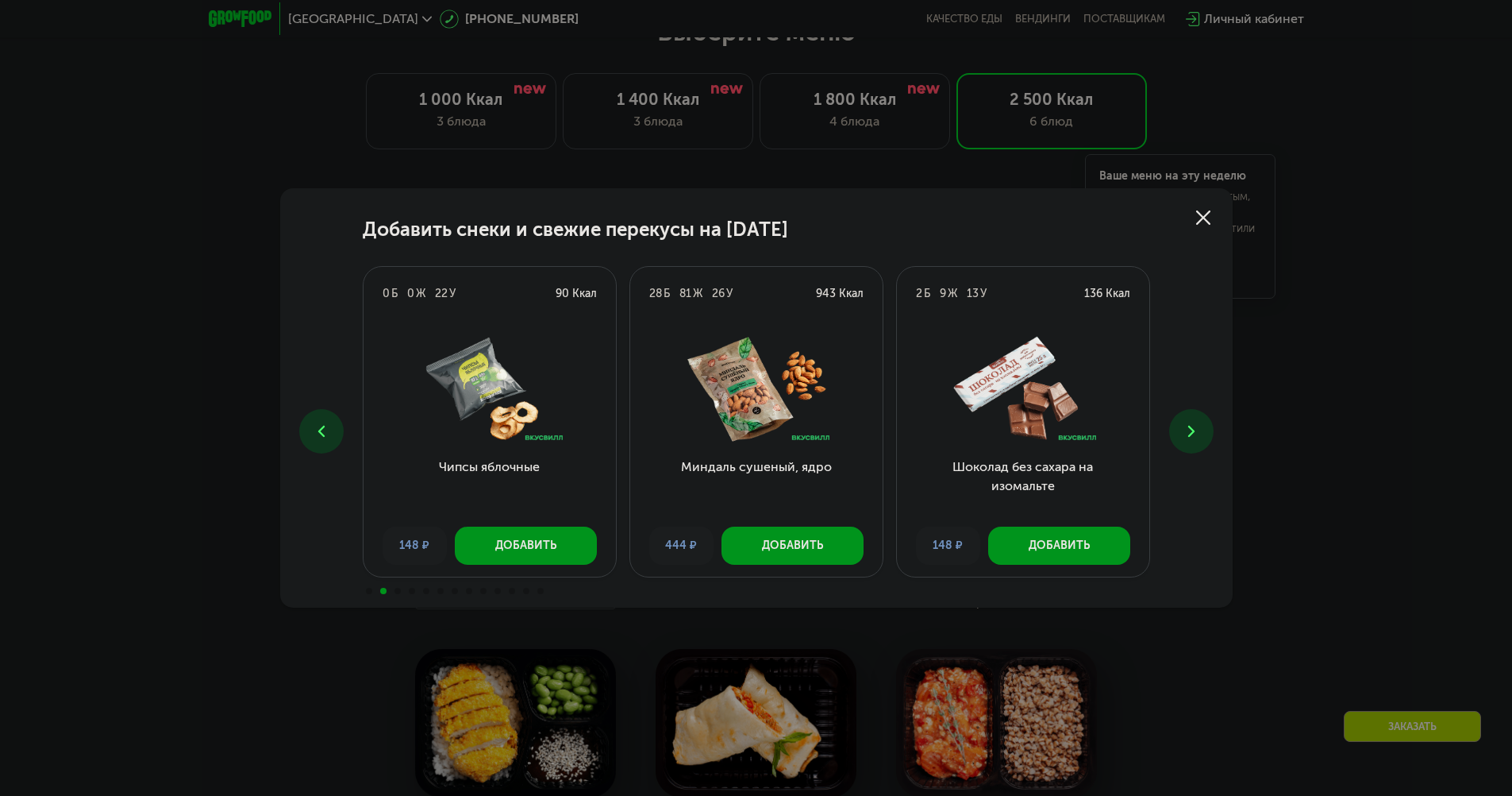
click at [1188, 425] on use at bounding box center [1190, 431] width 7 height 11
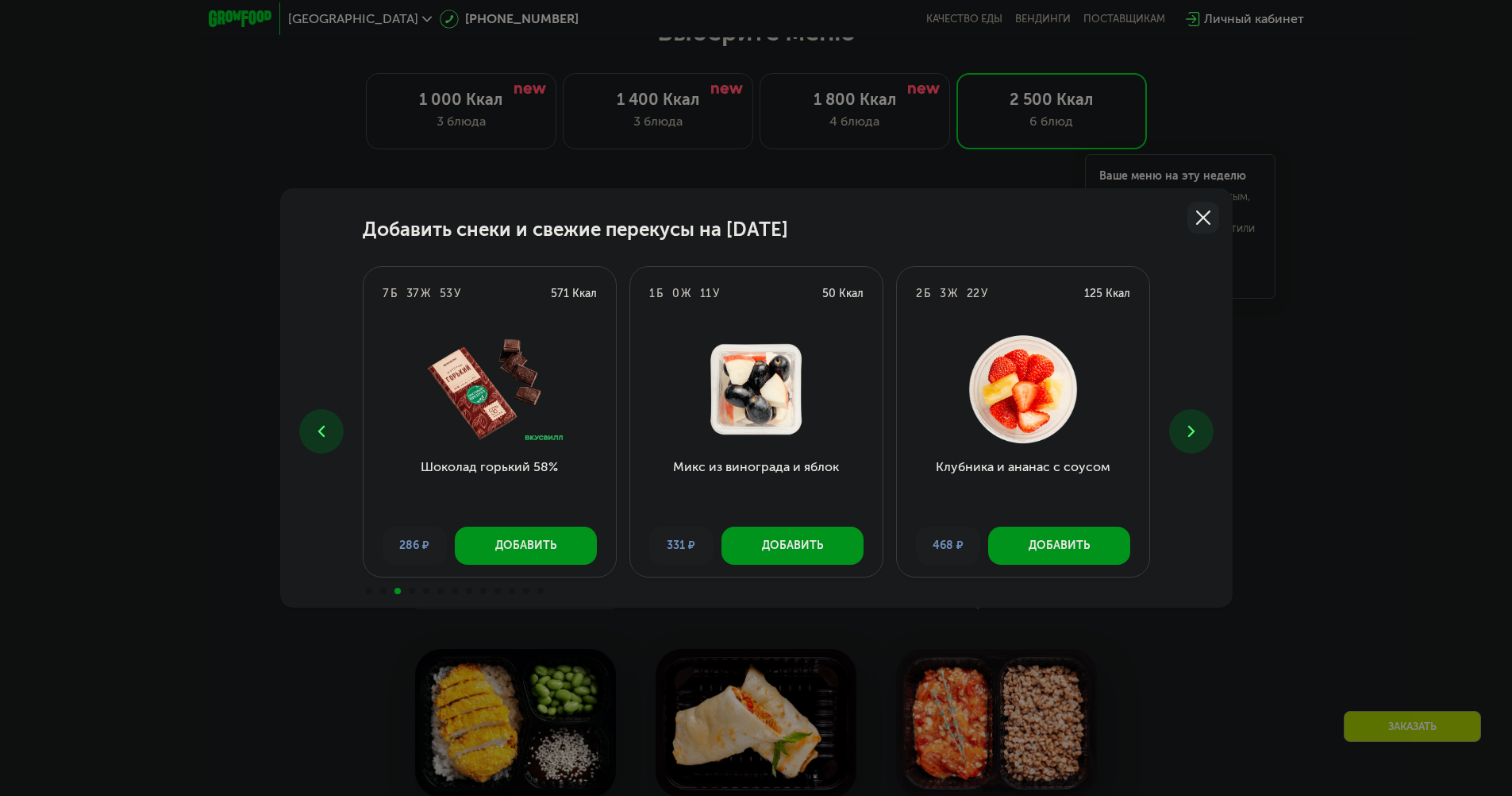
click at [1203, 211] on icon at bounding box center [1203, 217] width 14 height 14
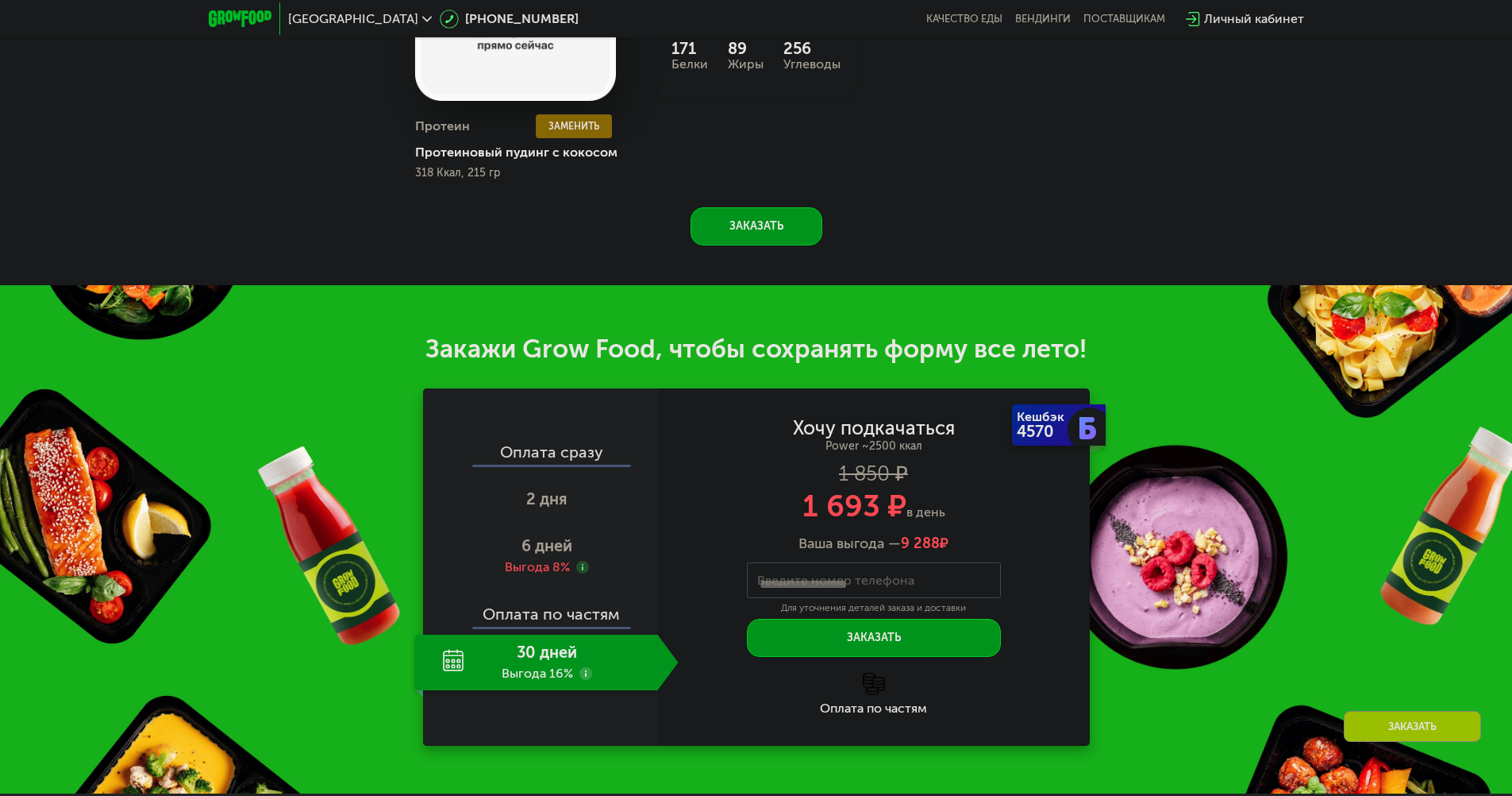
scroll to position [1906, 0]
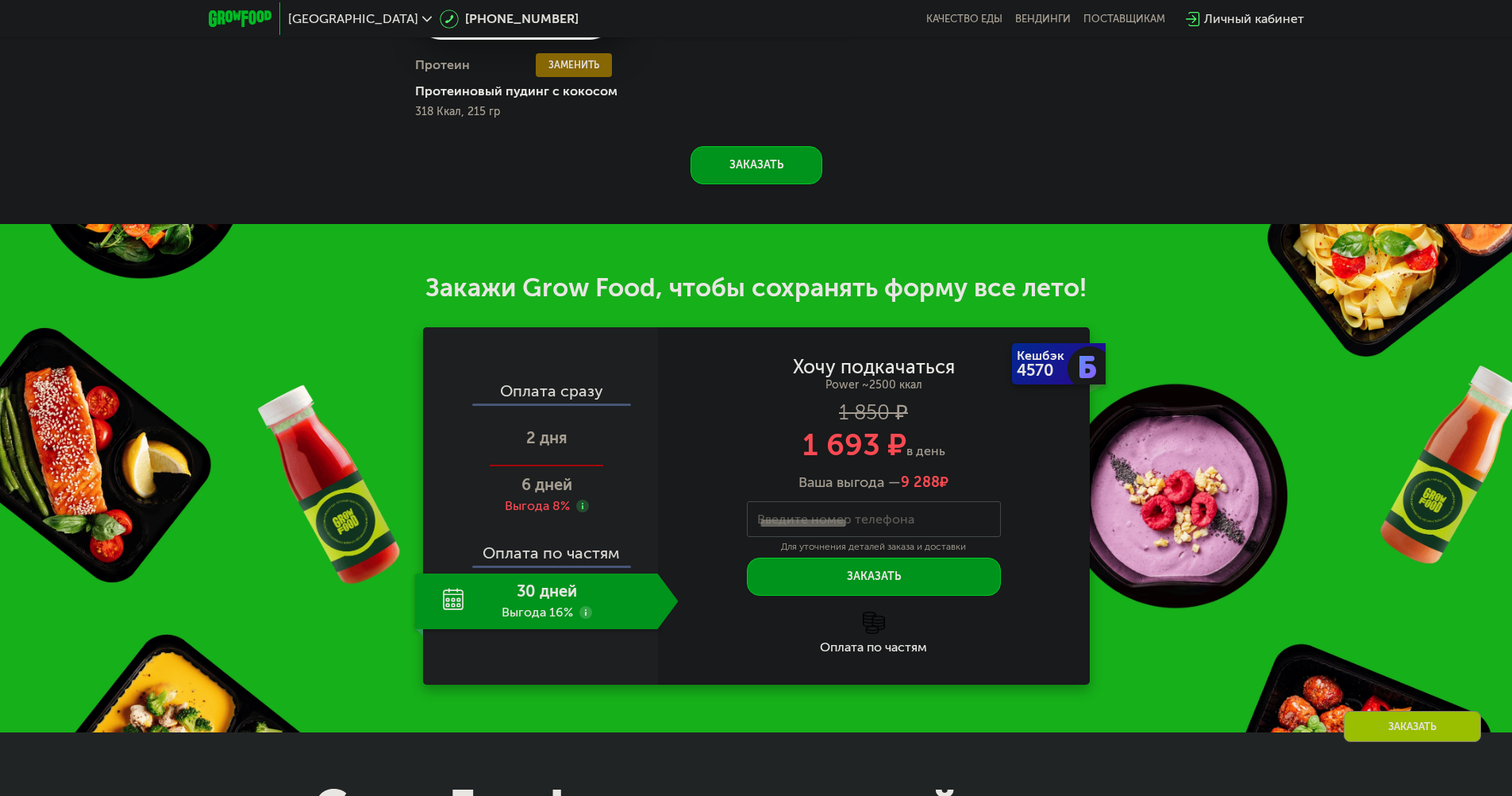
click at [578, 429] on div "2 дня" at bounding box center [546, 439] width 264 height 56
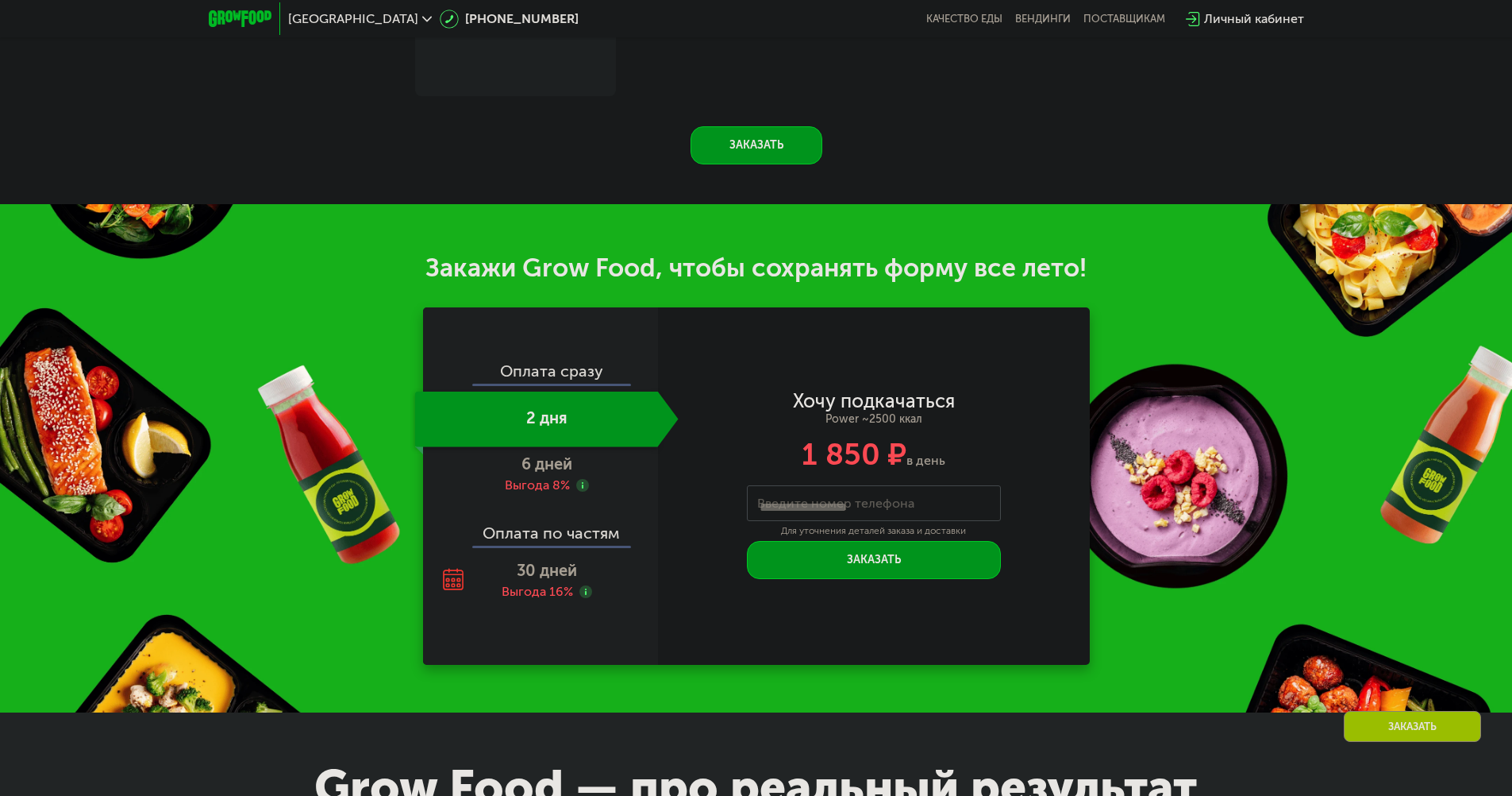
click at [572, 376] on div "Оплата сразу" at bounding box center [541, 373] width 233 height 21
click at [597, 381] on div "Оплата сразу" at bounding box center [541, 373] width 233 height 21
click at [544, 462] on span "6 дней" at bounding box center [547, 464] width 51 height 19
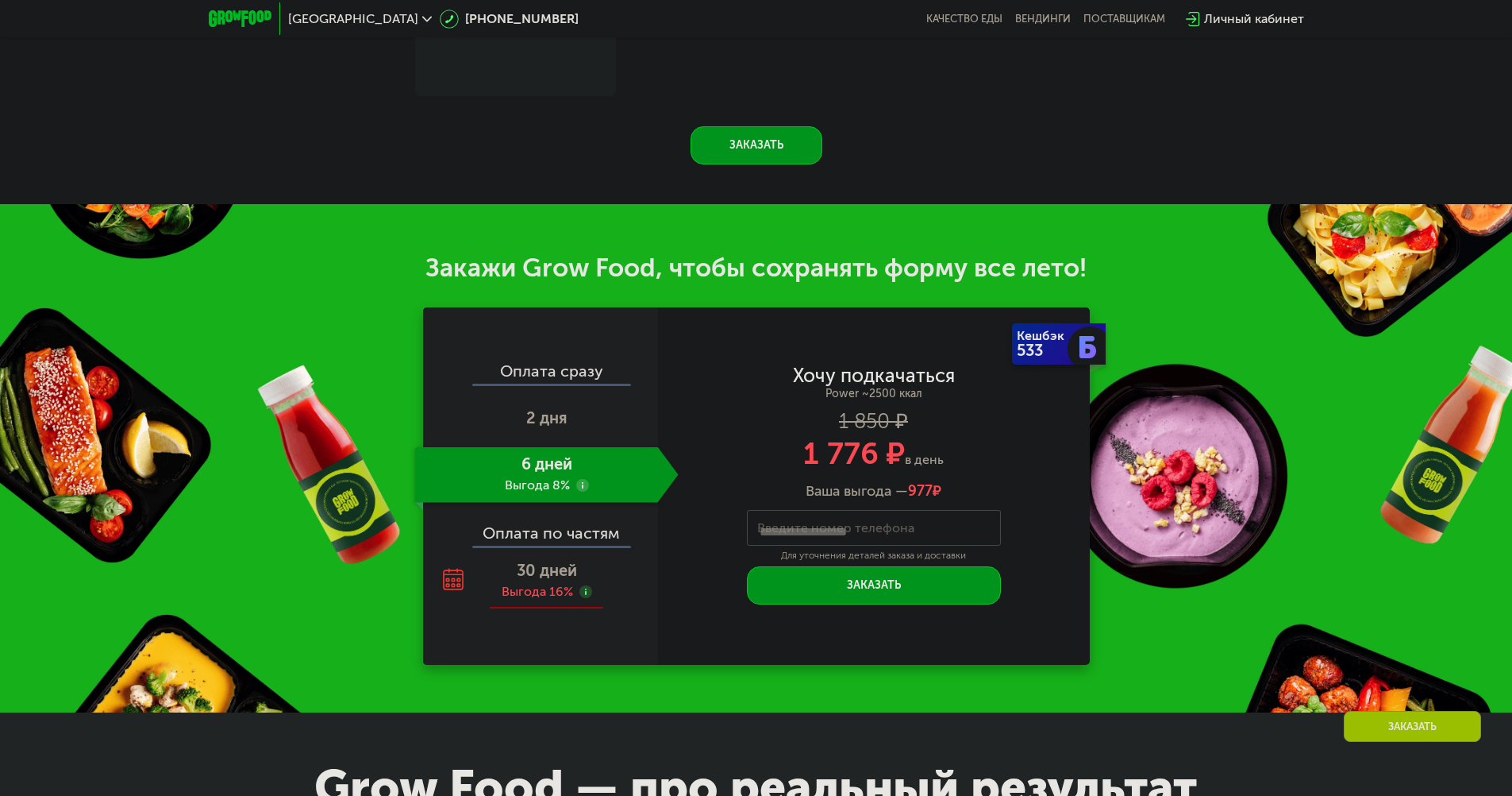
click at [532, 580] on span "30 дней" at bounding box center [547, 570] width 60 height 19
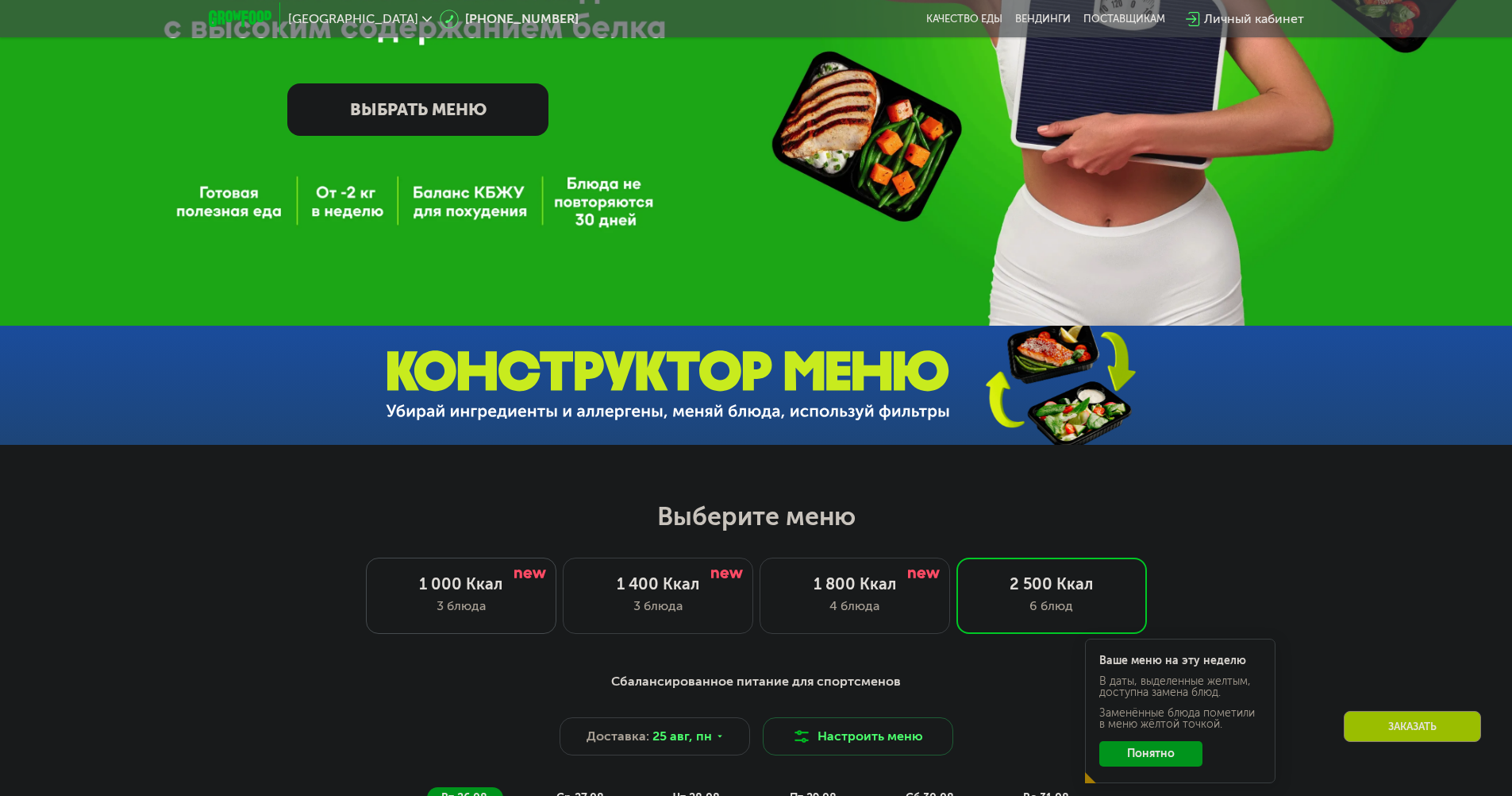
scroll to position [320, 0]
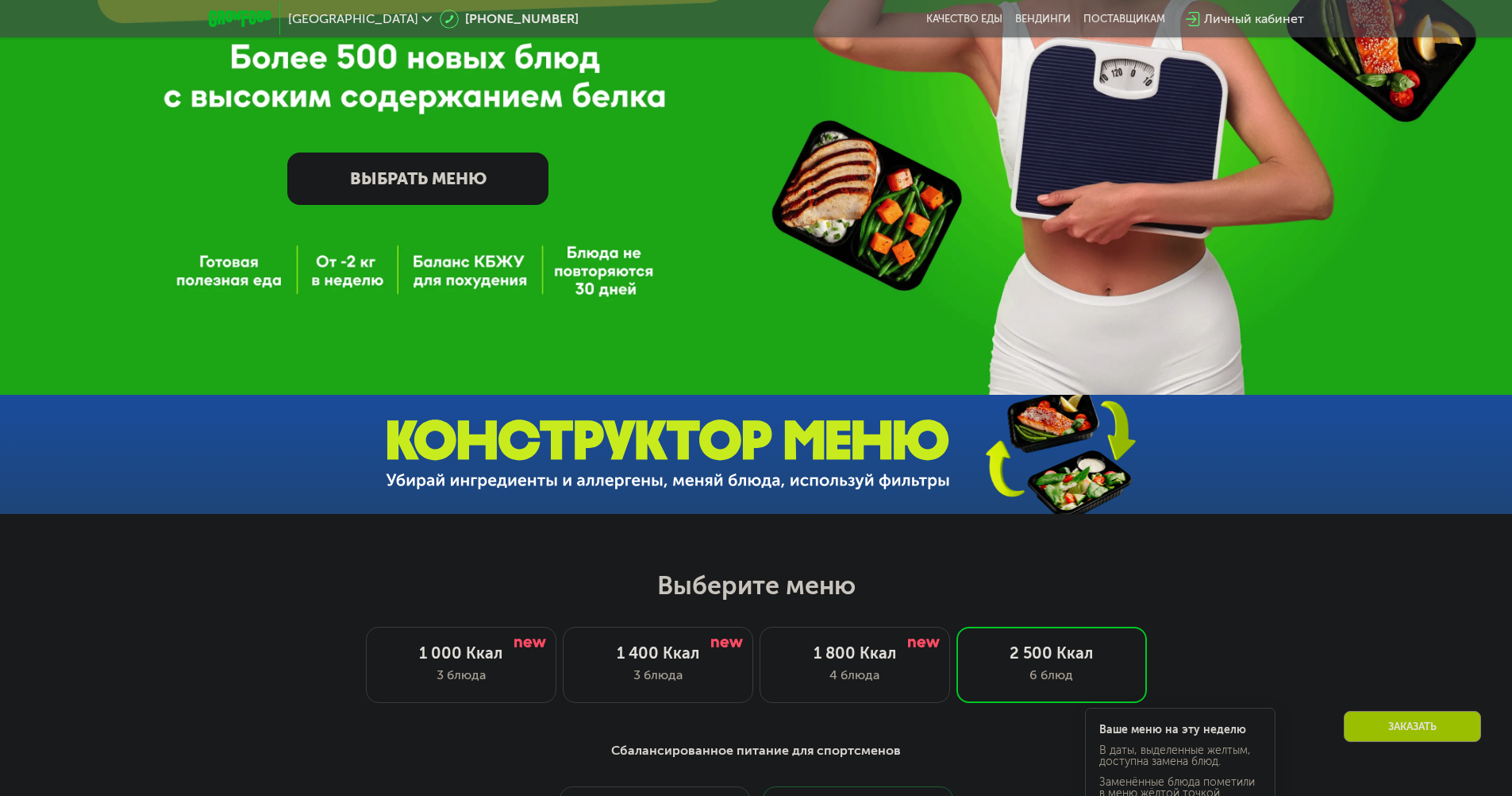
click at [454, 188] on link "ВЫБРАТЬ МЕНЮ" at bounding box center [418, 178] width 261 height 52
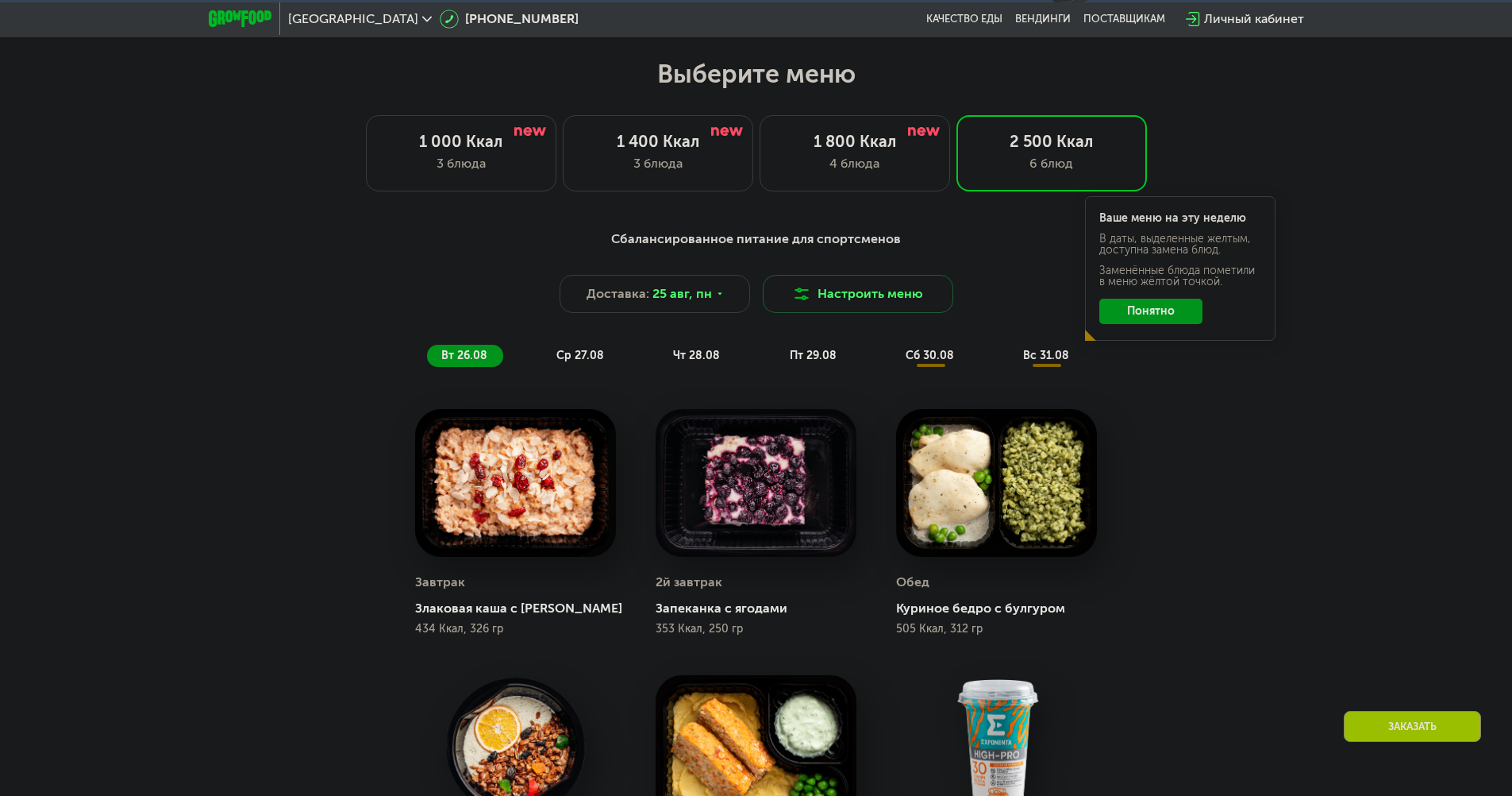
scroll to position [857, 0]
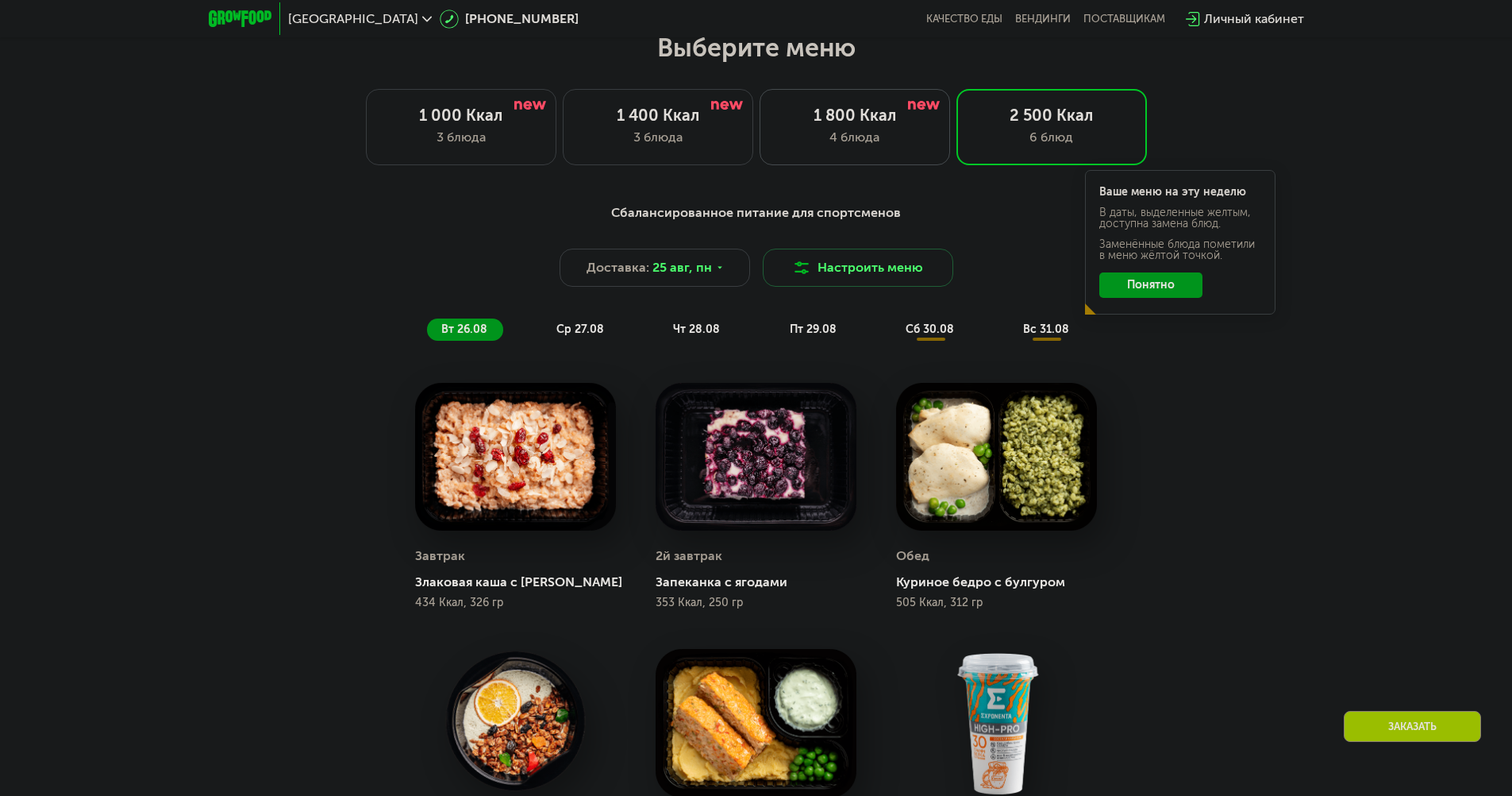
click at [845, 141] on div "4 блюда" at bounding box center [854, 137] width 157 height 19
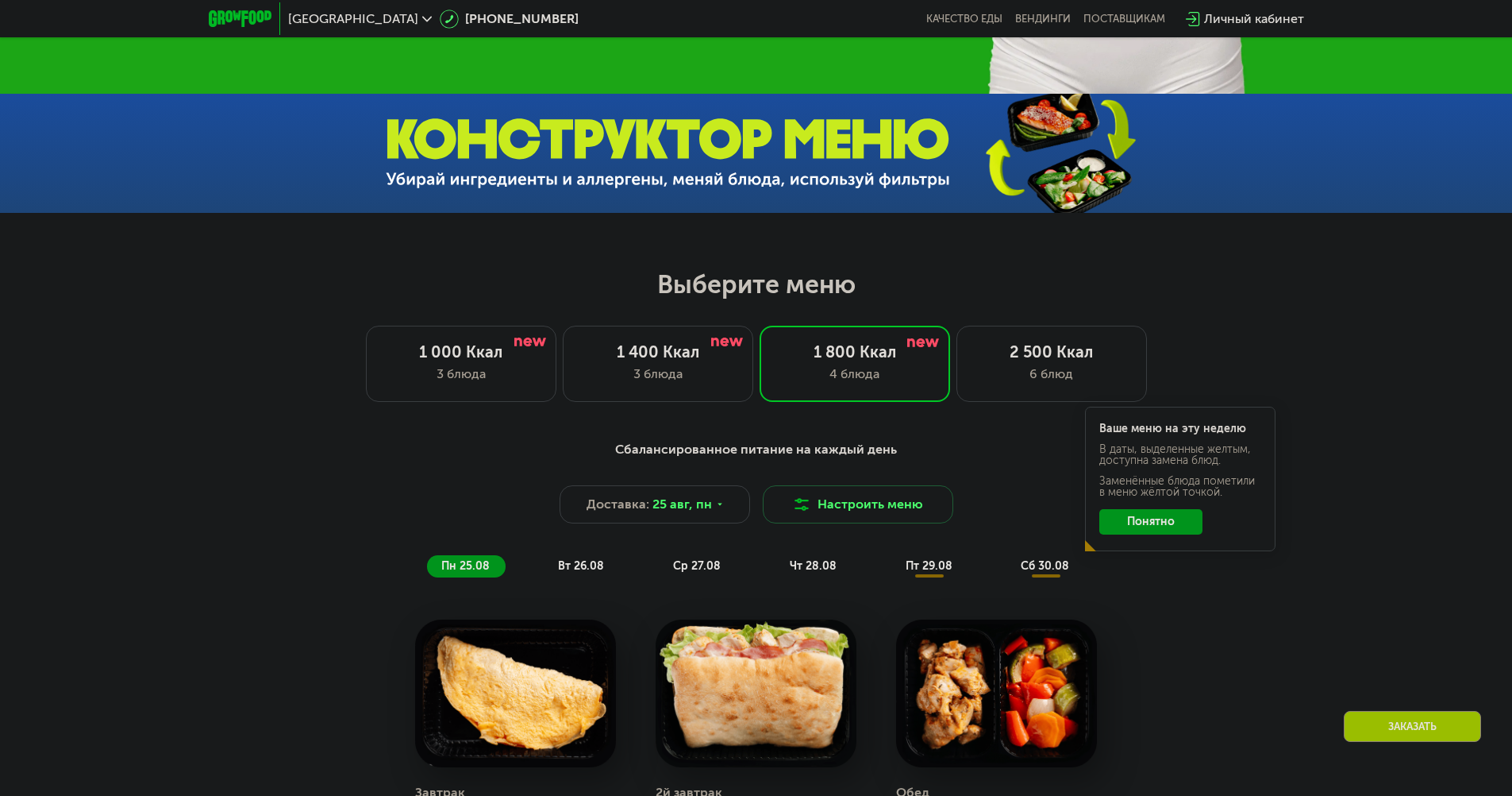
scroll to position [460, 0]
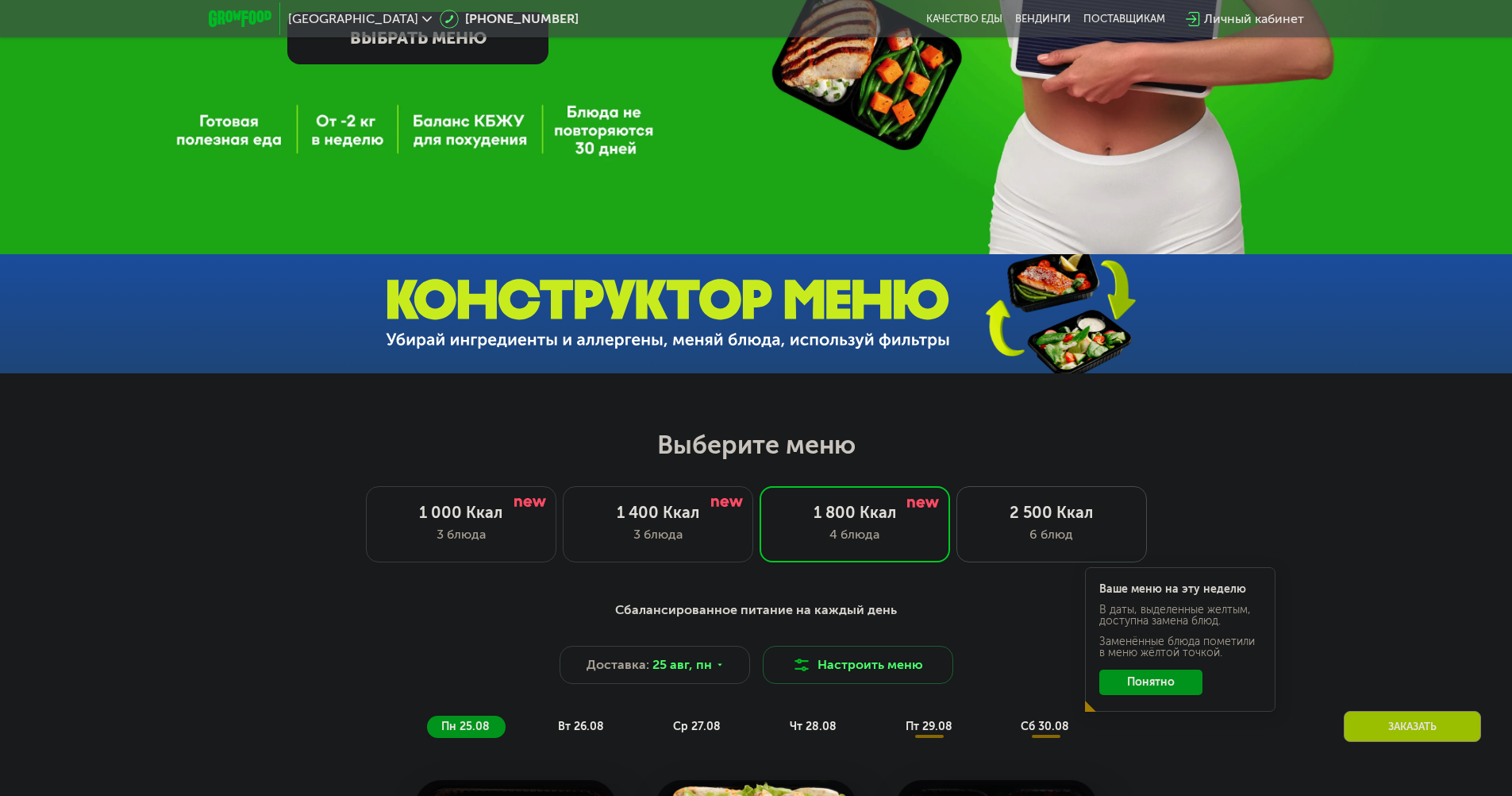
click at [1028, 552] on div "2 500 Ккал 6 блюд" at bounding box center [1052, 524] width 191 height 77
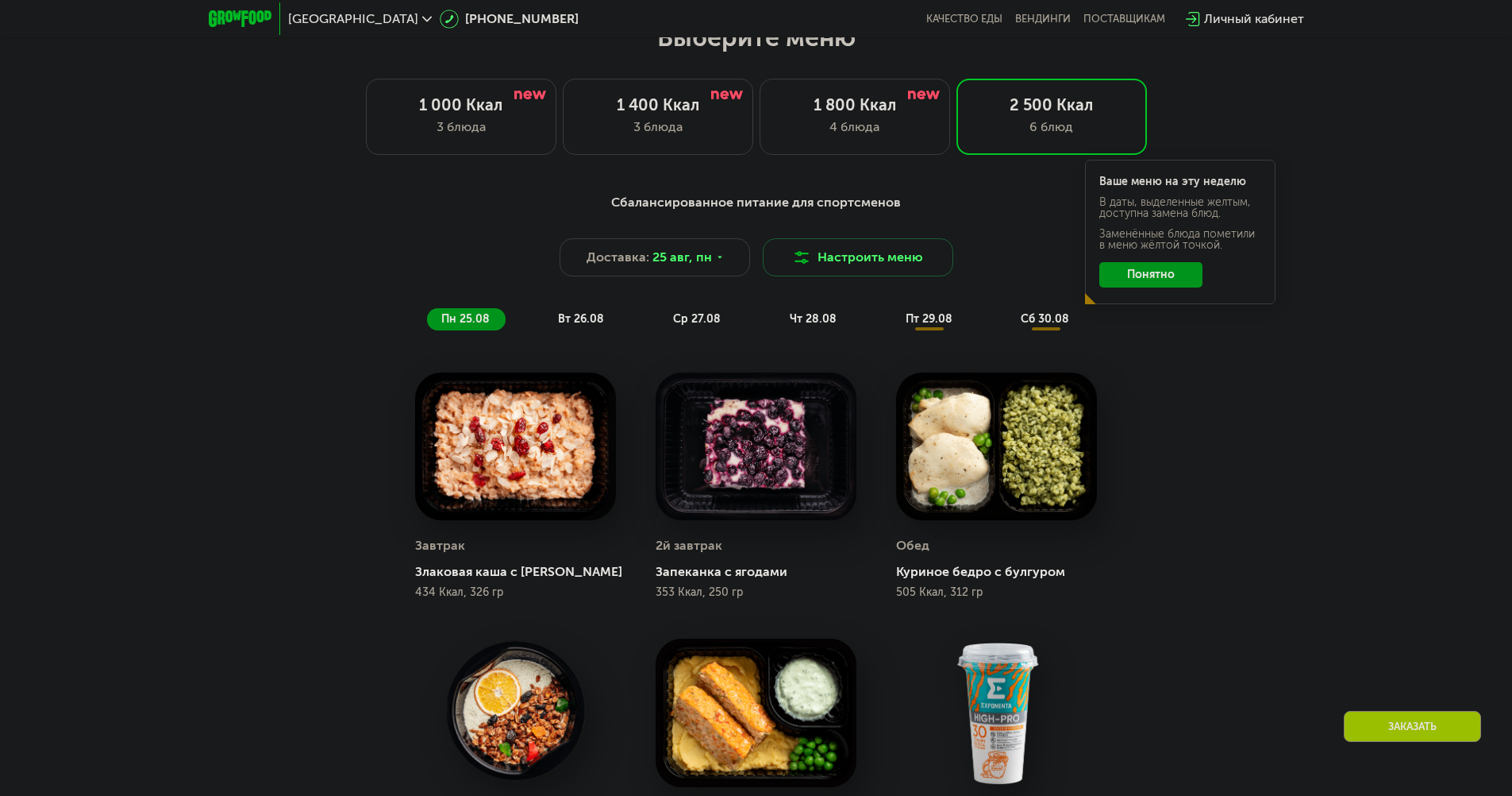
scroll to position [857, 0]
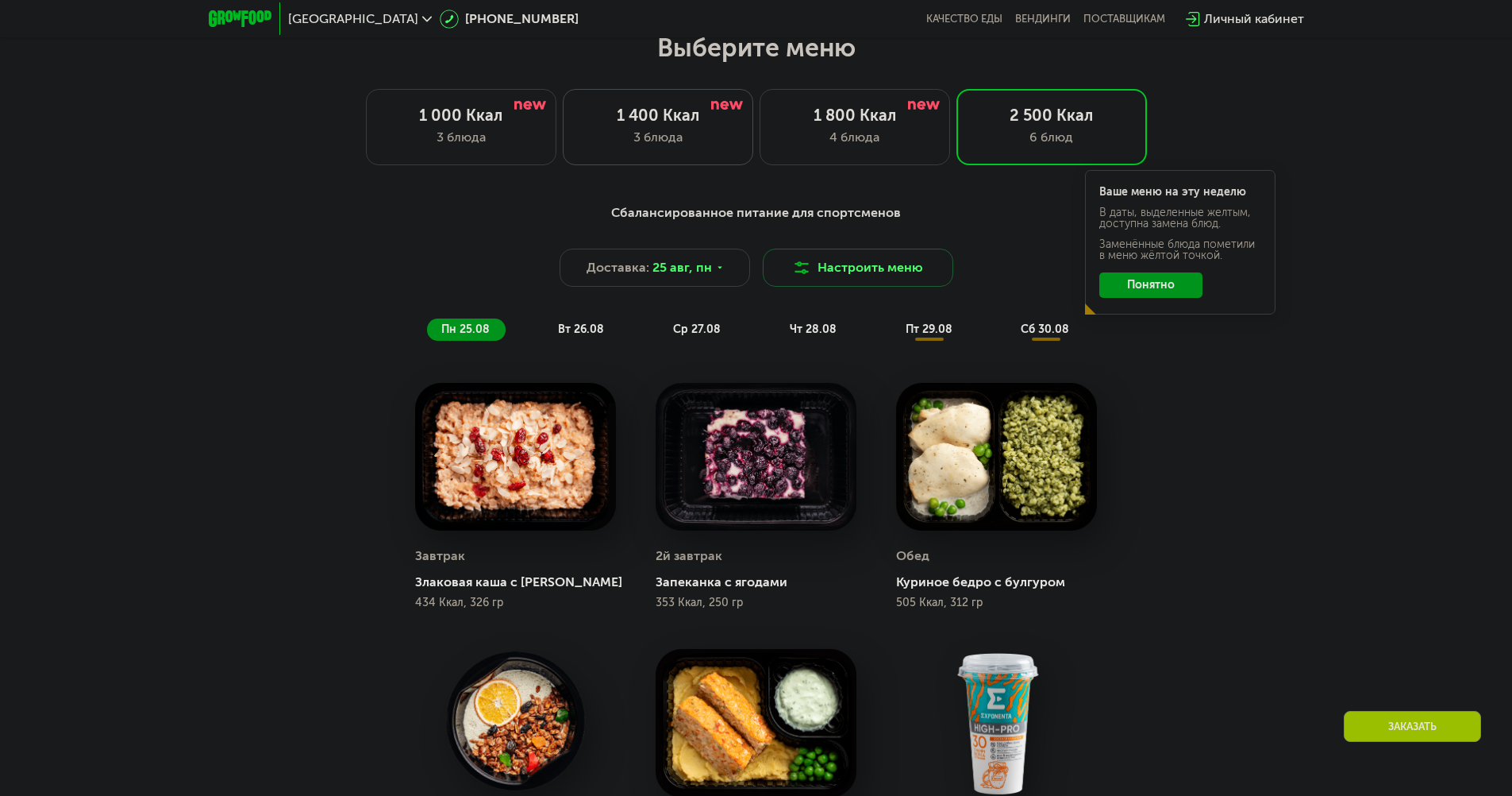
click at [632, 136] on div "3 блюда" at bounding box center [658, 137] width 157 height 19
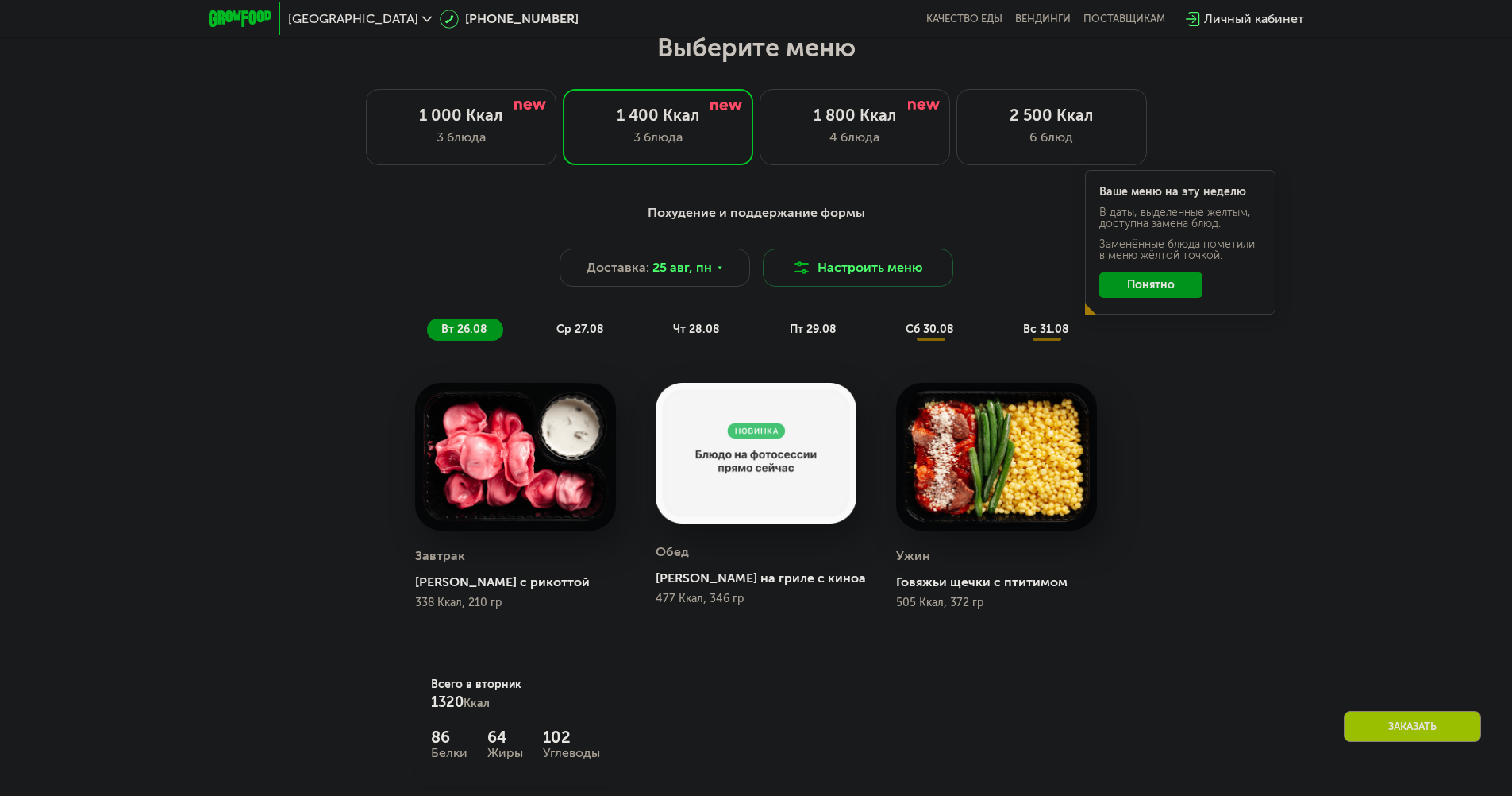
click at [935, 333] on span "сб 30.08" at bounding box center [929, 329] width 48 height 13
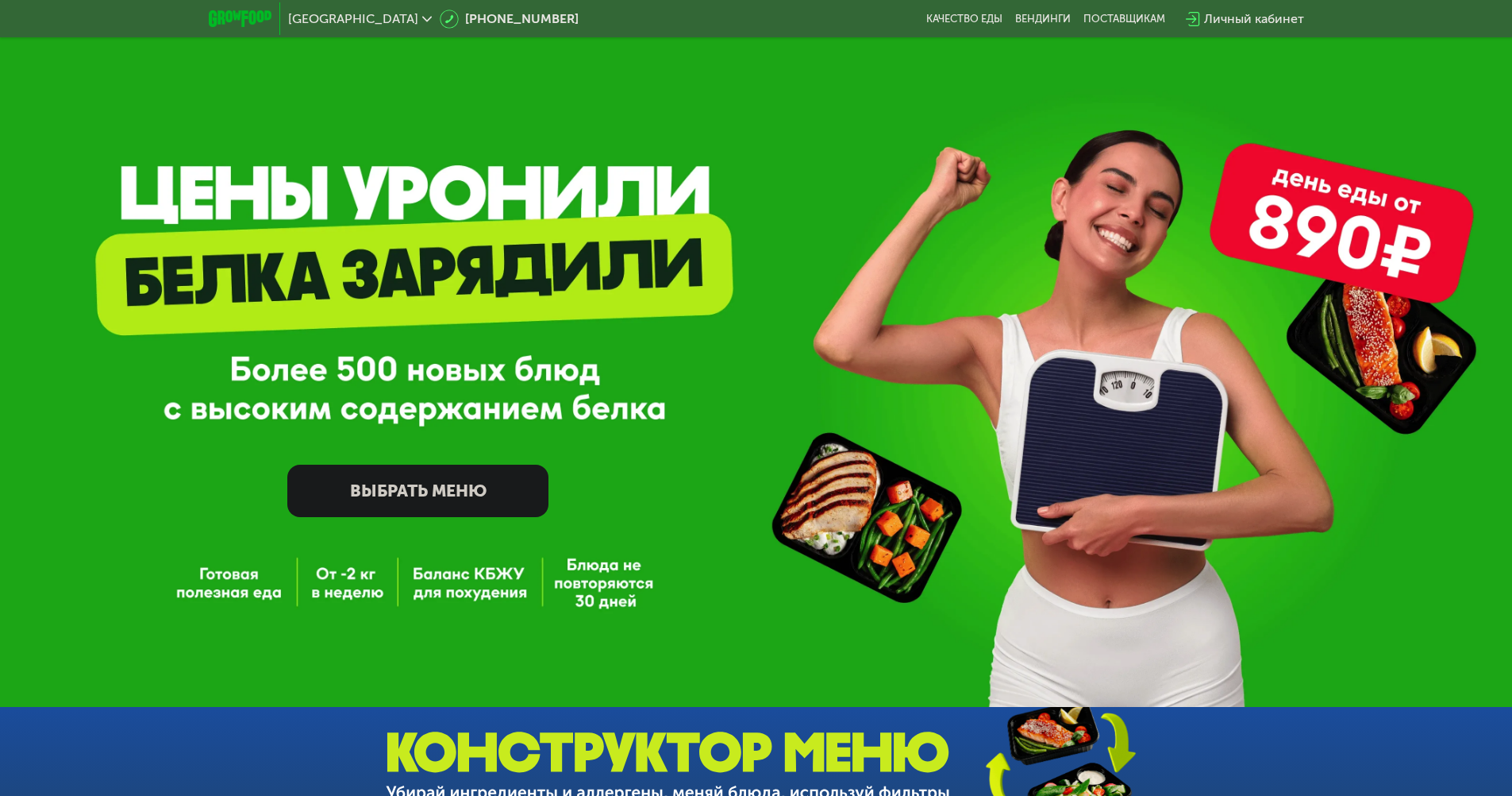
scroll to position [0, 0]
